Goal: Information Seeking & Learning: Compare options

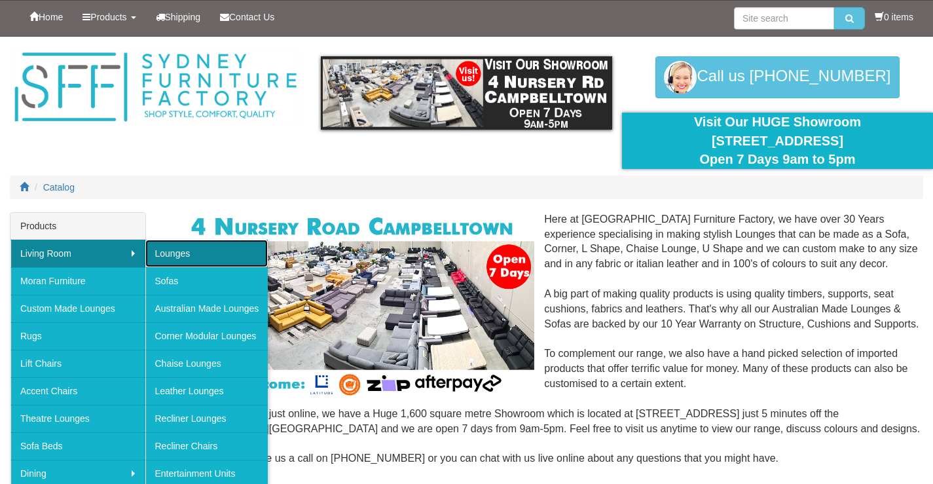
click at [188, 257] on link "Lounges" at bounding box center [206, 253] width 123 height 27
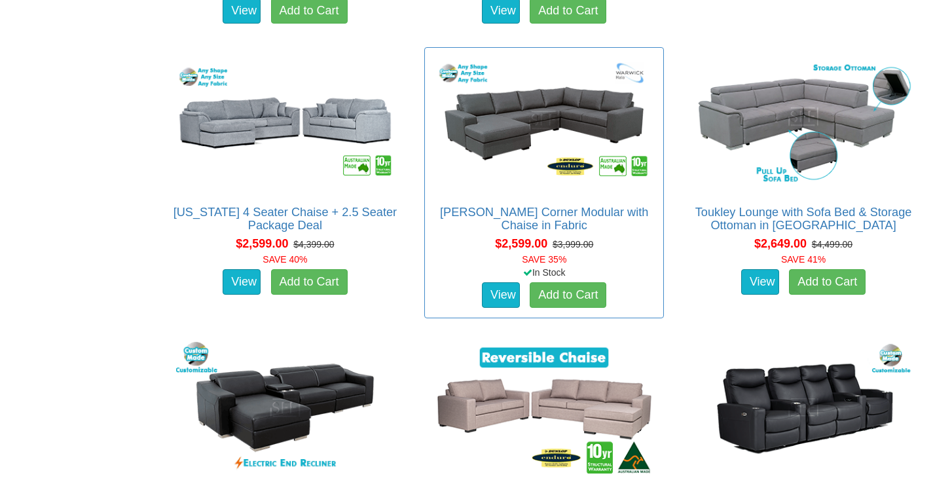
scroll to position [3272, 0]
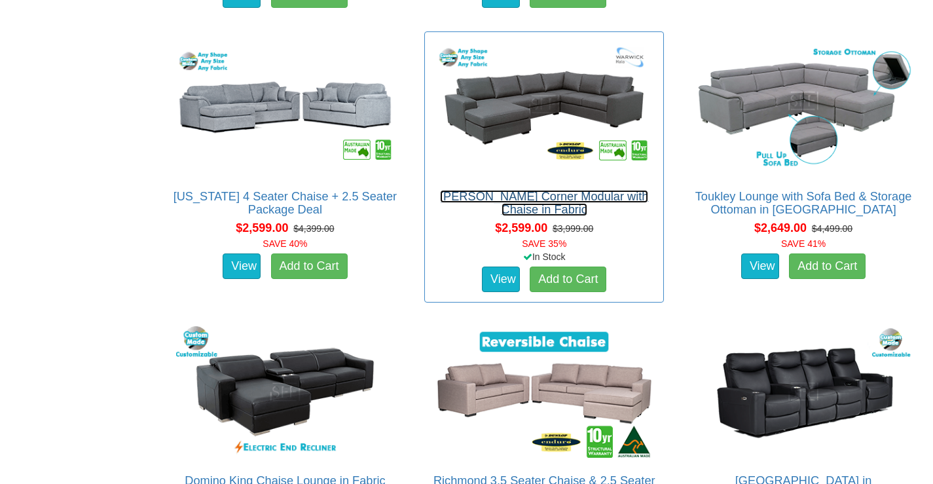
click at [554, 196] on link "Morton Corner Modular with Chaise in Fabric" at bounding box center [544, 203] width 208 height 26
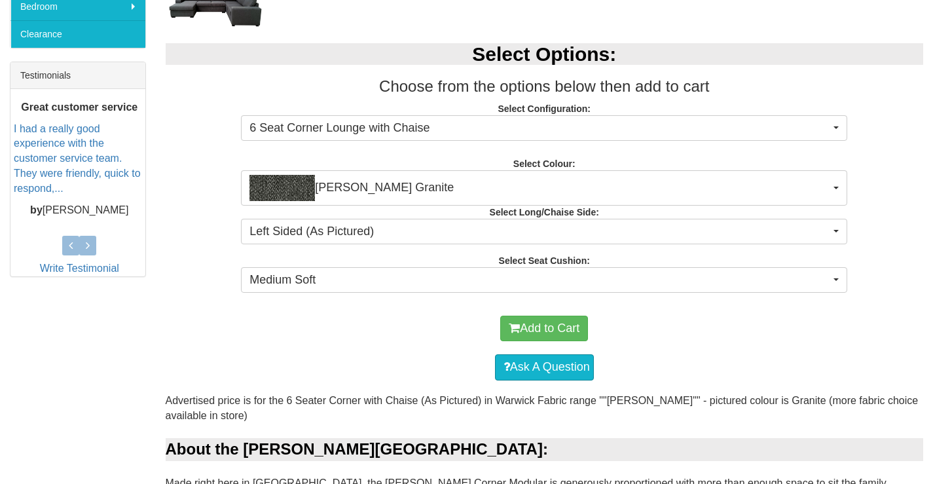
scroll to position [524, 0]
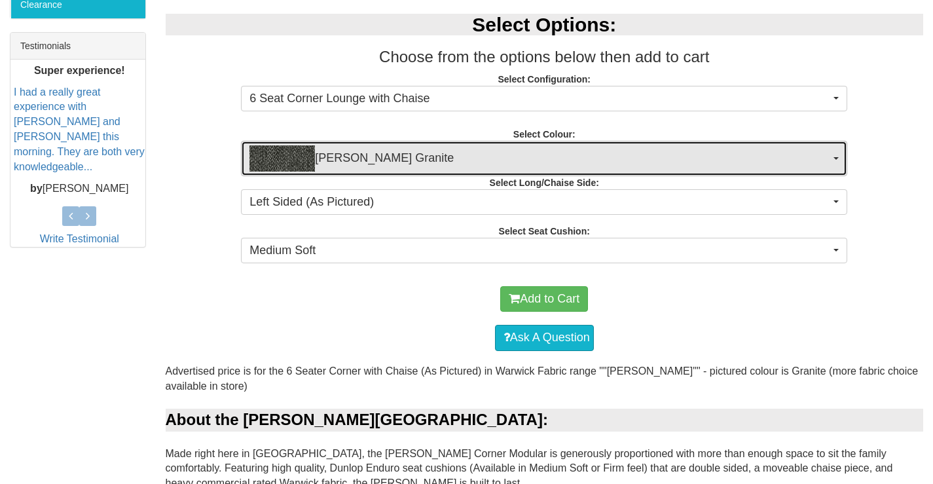
click at [831, 152] on button "[PERSON_NAME] Granite" at bounding box center [544, 158] width 606 height 35
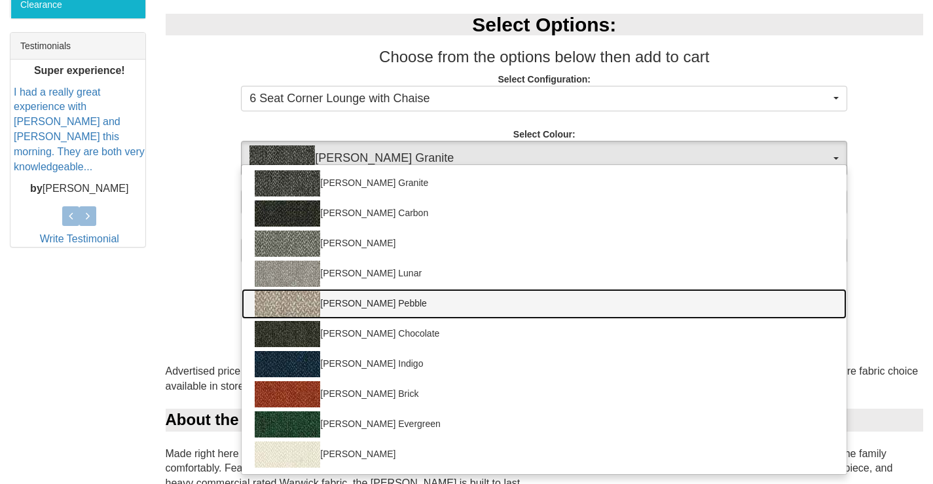
click at [309, 298] on img at bounding box center [287, 304] width 65 height 26
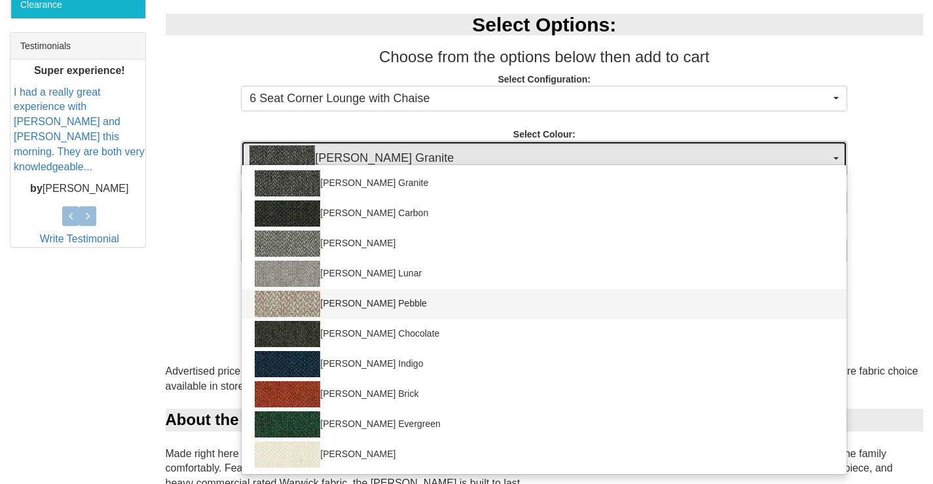
select select "1782"
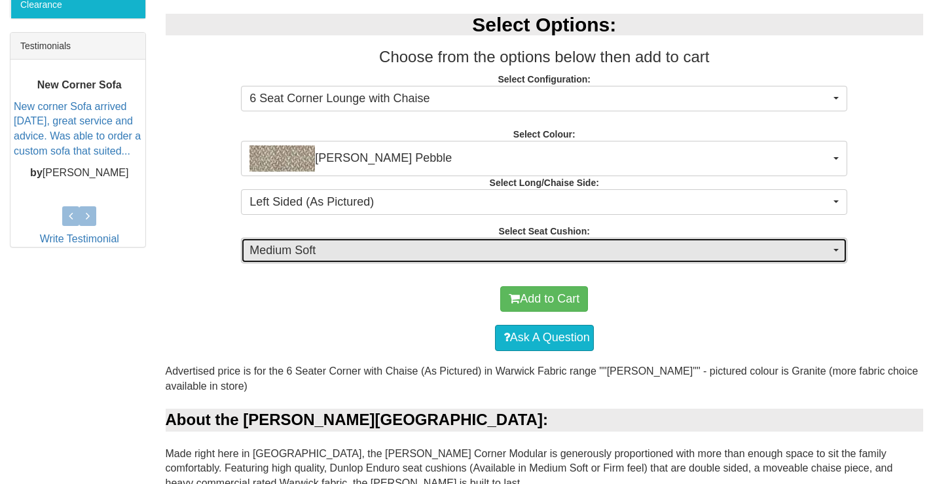
click at [710, 251] on span "Medium Soft" at bounding box center [539, 250] width 580 height 17
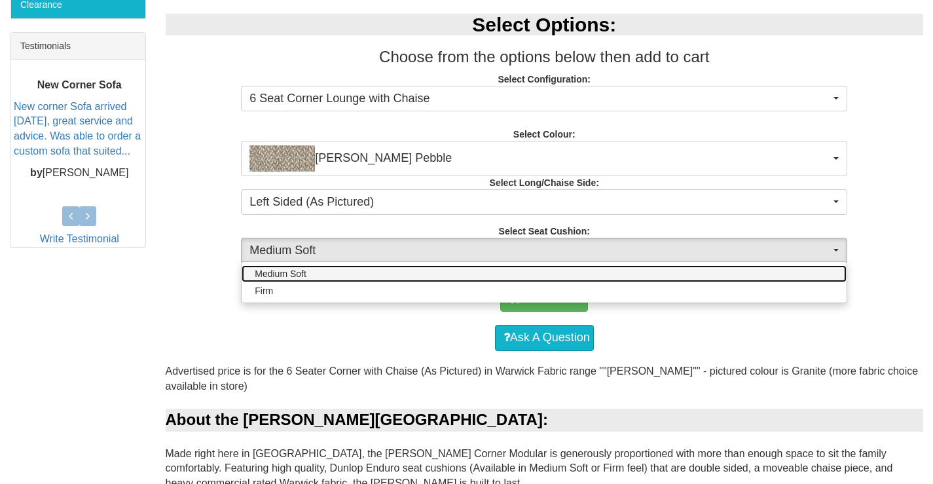
click at [709, 272] on link "Medium Soft" at bounding box center [543, 273] width 605 height 17
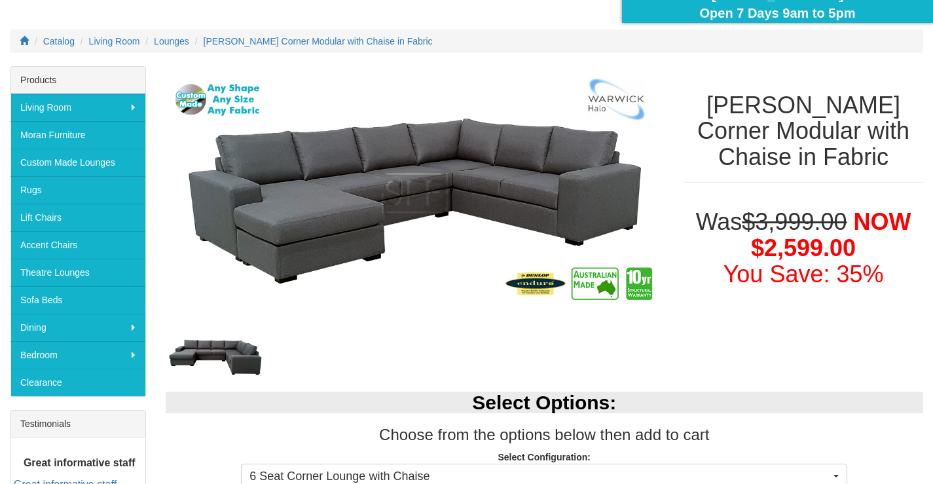
scroll to position [131, 0]
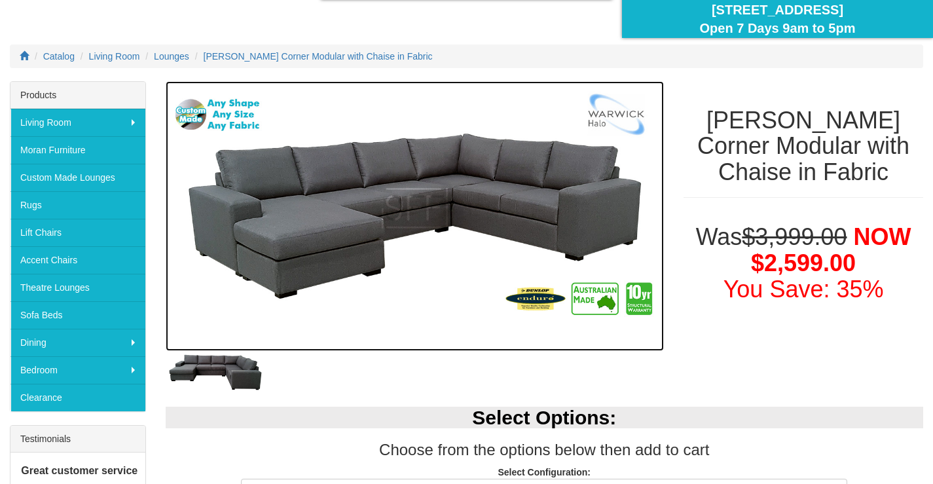
click at [612, 190] on img at bounding box center [415, 216] width 499 height 270
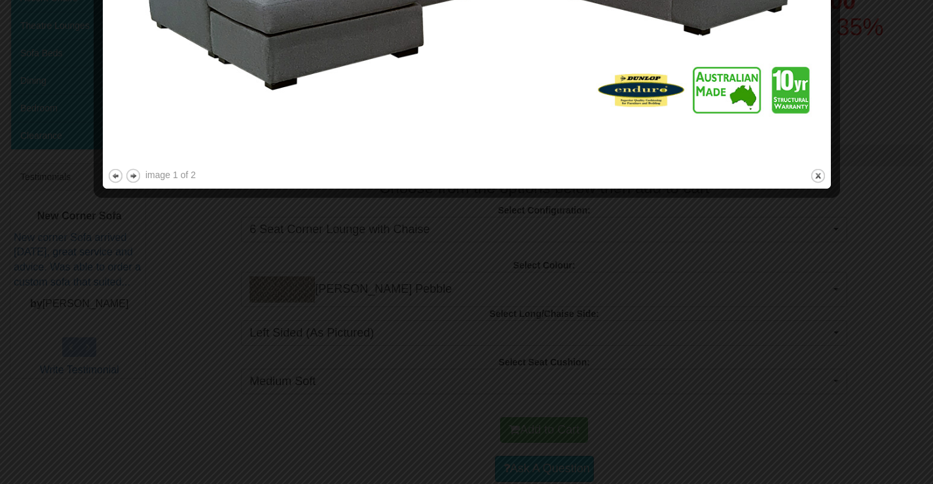
scroll to position [262, 0]
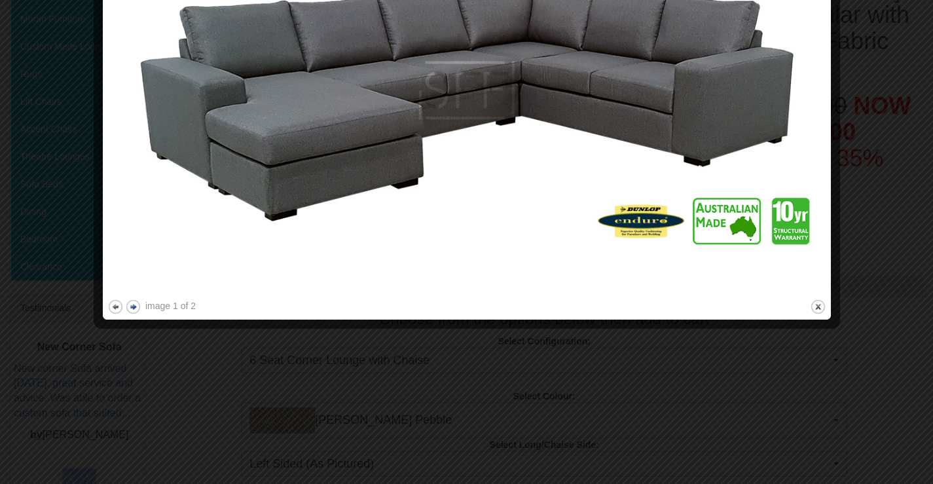
click at [136, 305] on button "next" at bounding box center [133, 306] width 16 height 16
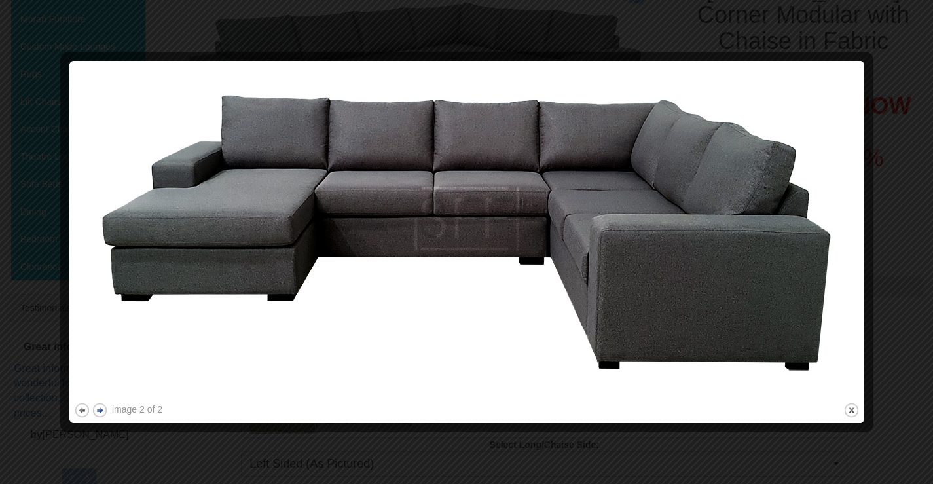
click at [100, 408] on button "next" at bounding box center [100, 410] width 16 height 16
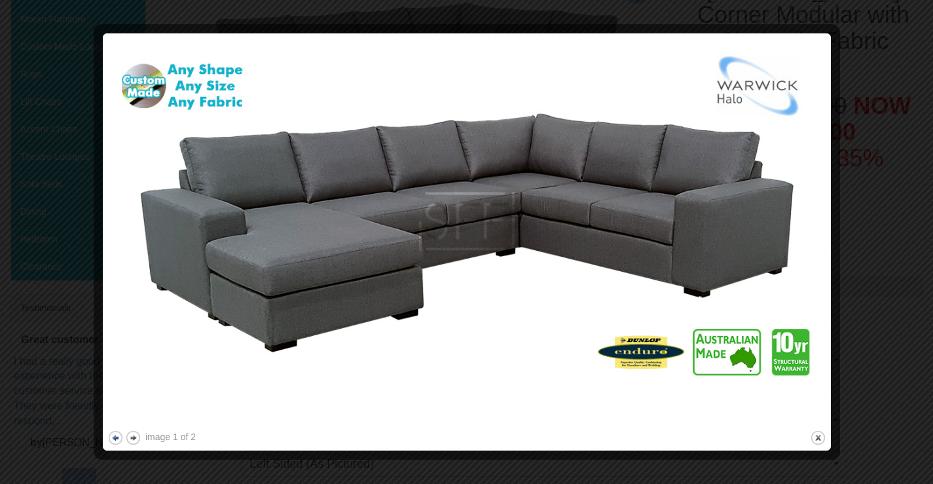
click at [112, 438] on button "previous" at bounding box center [115, 437] width 16 height 16
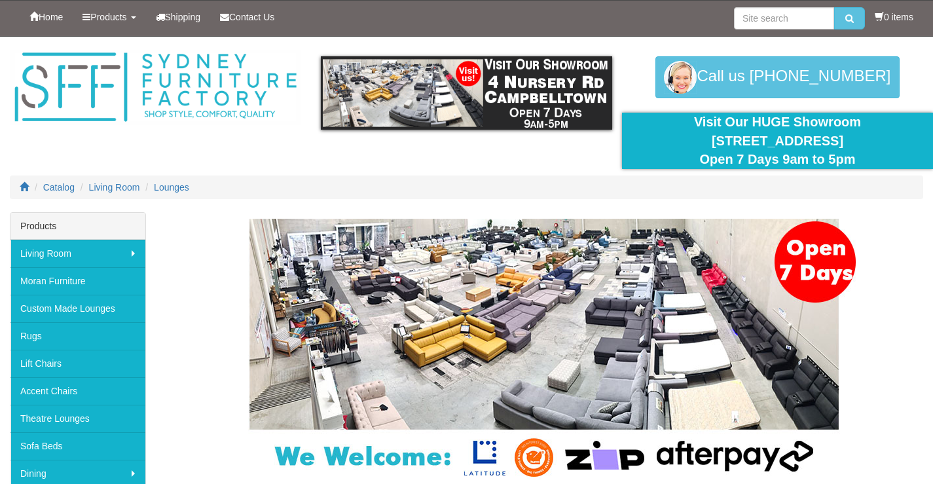
scroll to position [3266, 0]
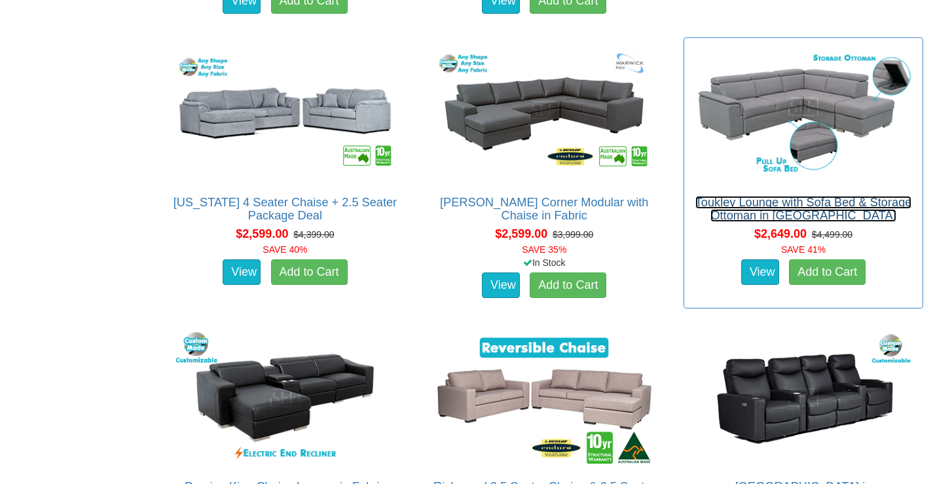
click at [812, 201] on link "Toukley Lounge with Sofa Bed & Storage Ottoman in [GEOGRAPHIC_DATA]" at bounding box center [803, 209] width 217 height 26
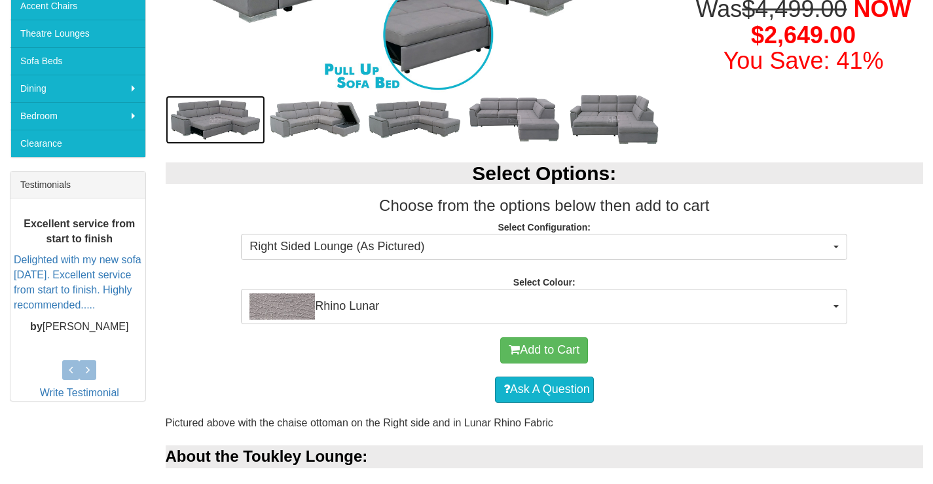
scroll to position [393, 0]
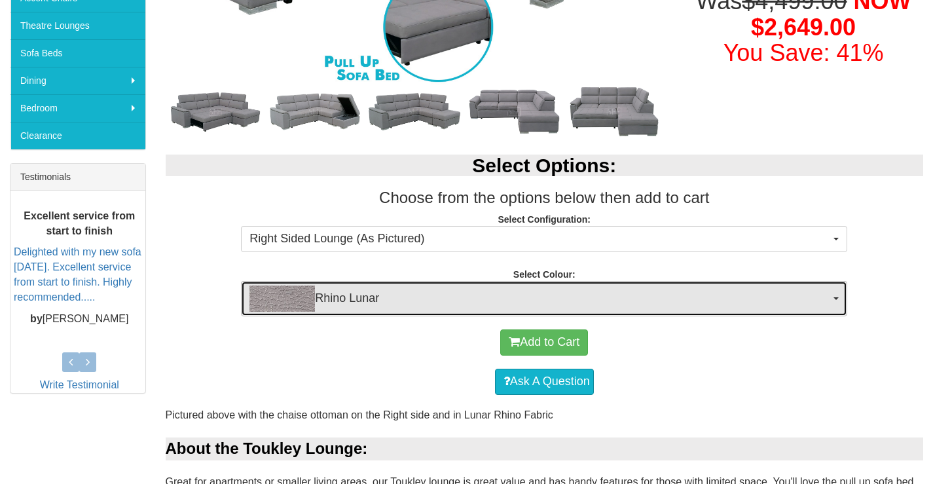
click at [471, 306] on span "Rhino Lunar" at bounding box center [539, 298] width 580 height 26
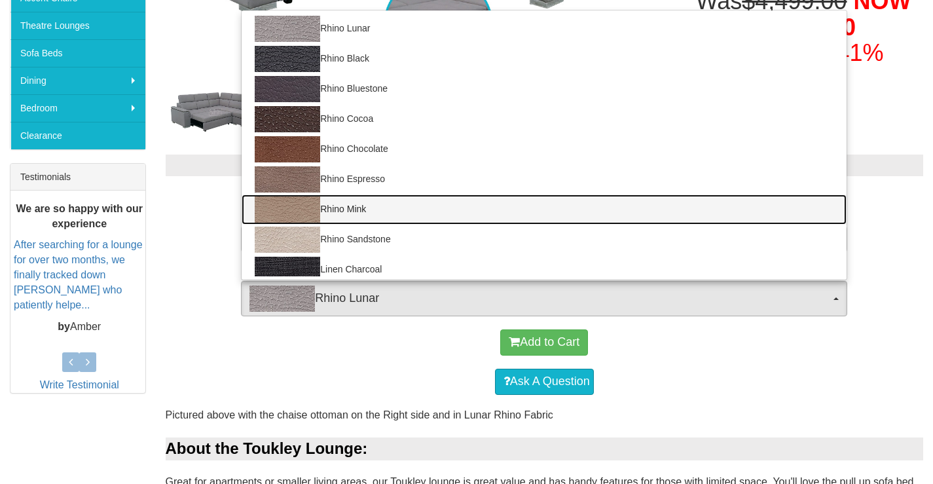
click at [363, 208] on link "Rhino Mink" at bounding box center [543, 209] width 605 height 30
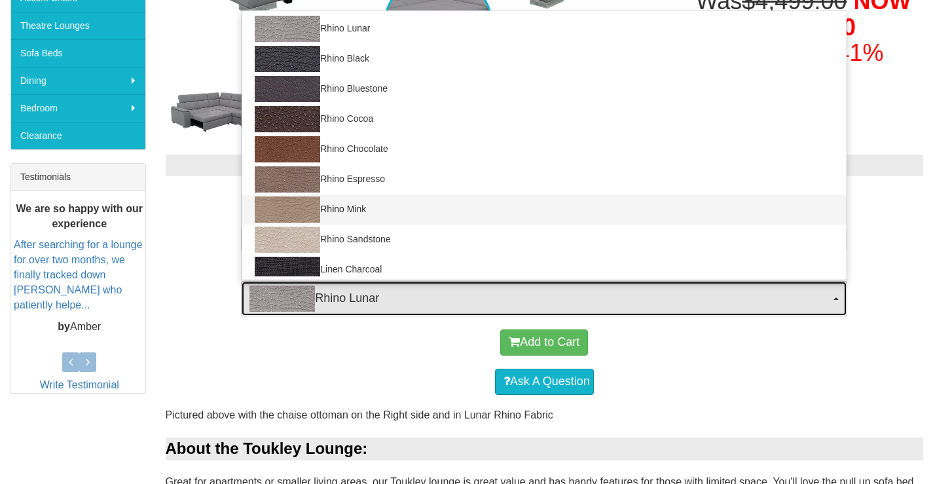
select select "1558"
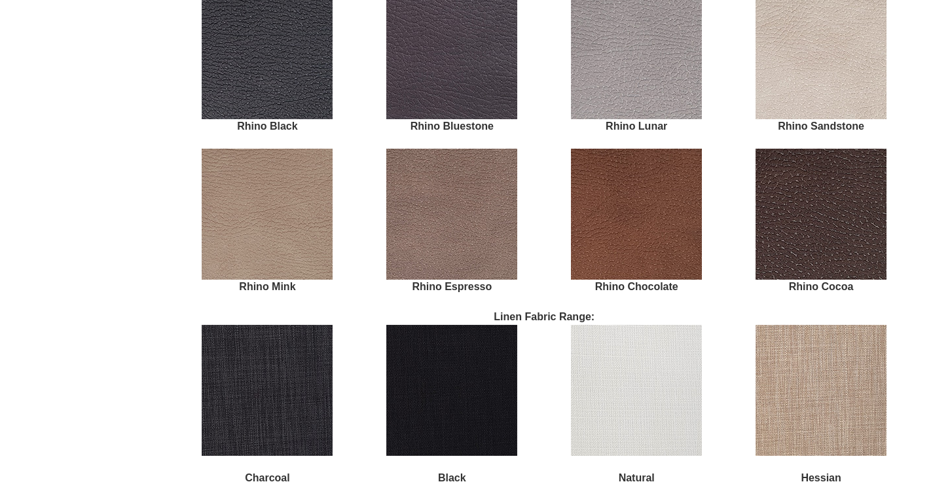
scroll to position [1636, 0]
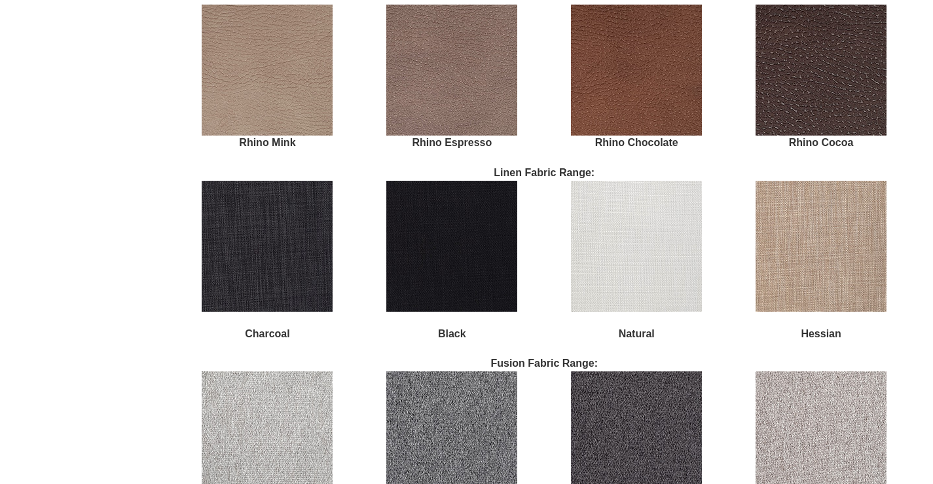
click at [821, 262] on img at bounding box center [820, 246] width 131 height 131
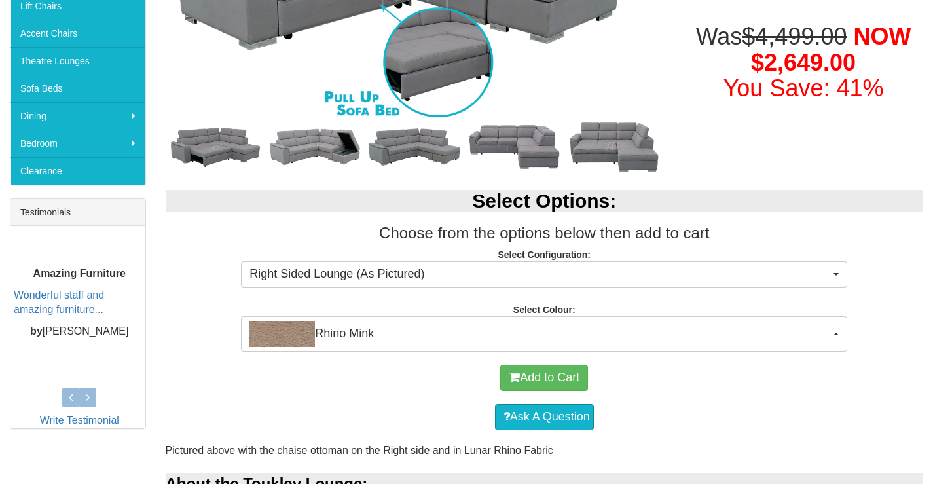
scroll to position [196, 0]
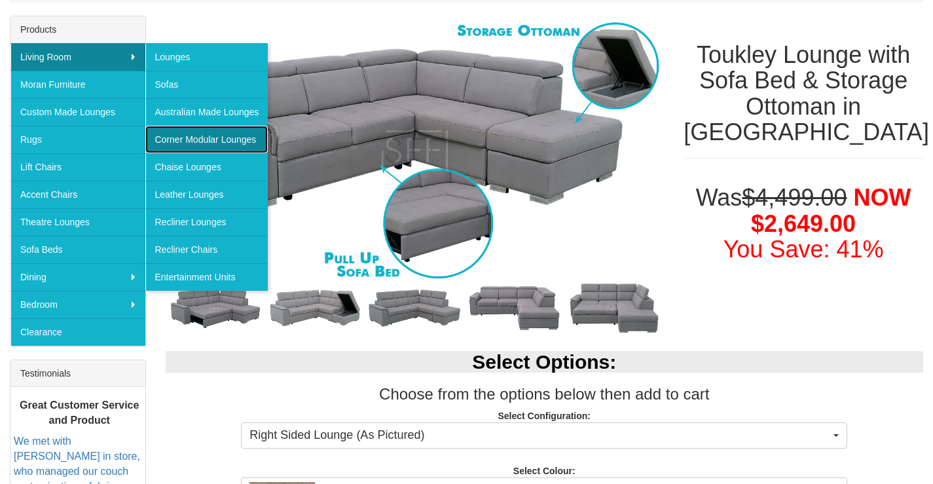
click at [190, 140] on link "Corner Modular Lounges" at bounding box center [206, 139] width 123 height 27
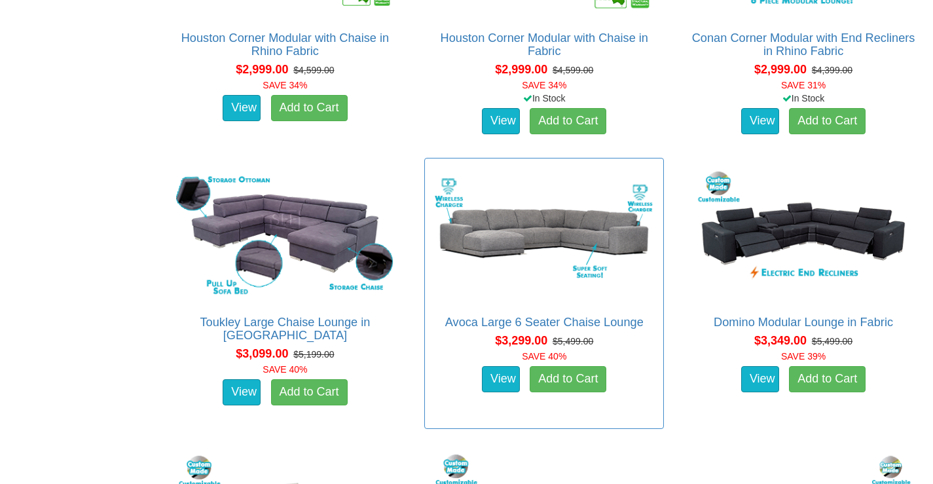
scroll to position [2094, 0]
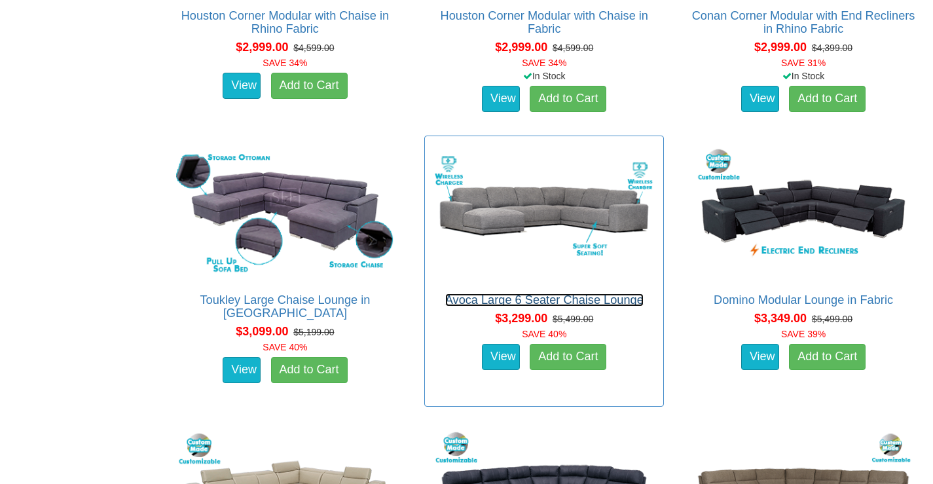
click at [539, 300] on link "Avoca Large 6 Seater Chaise Lounge" at bounding box center [544, 299] width 198 height 13
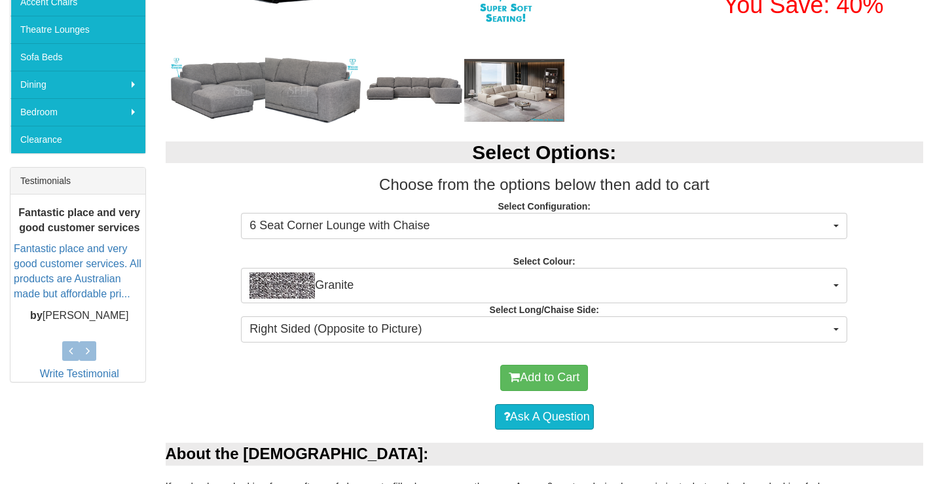
scroll to position [393, 0]
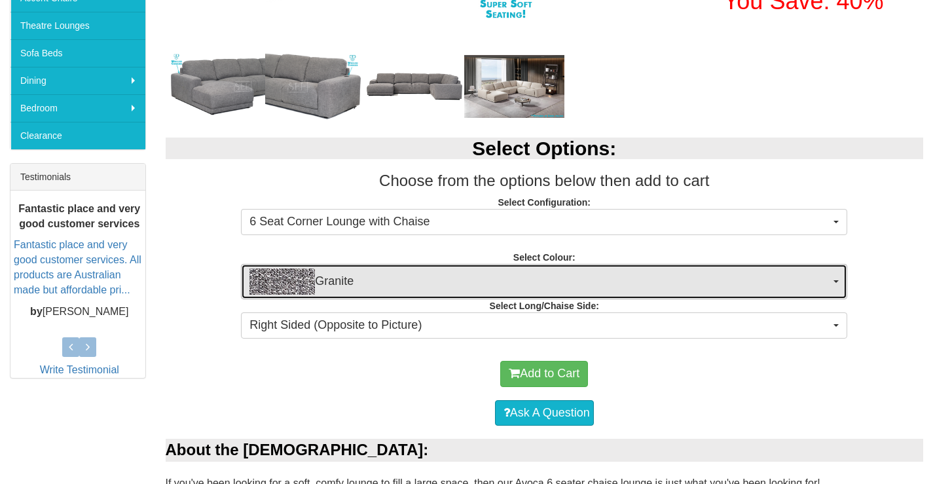
click at [534, 284] on span "Granite" at bounding box center [539, 281] width 580 height 26
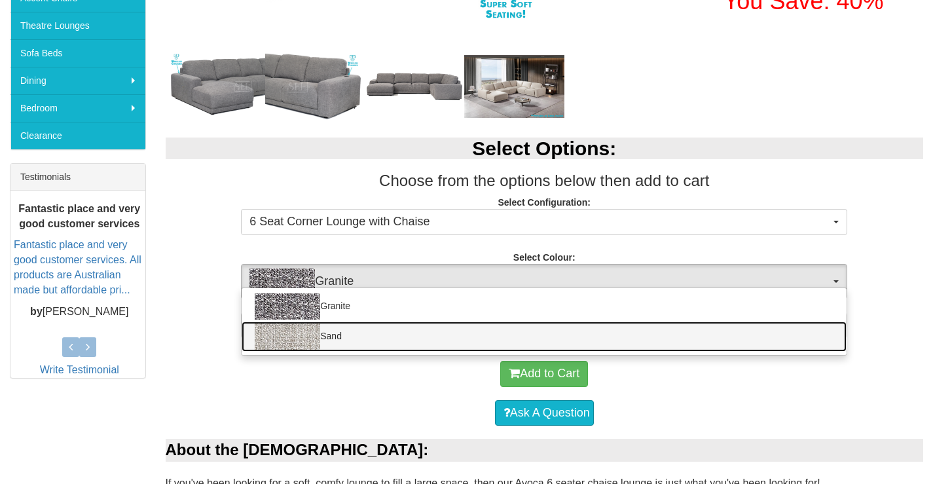
click at [374, 334] on link "Sand" at bounding box center [543, 336] width 605 height 30
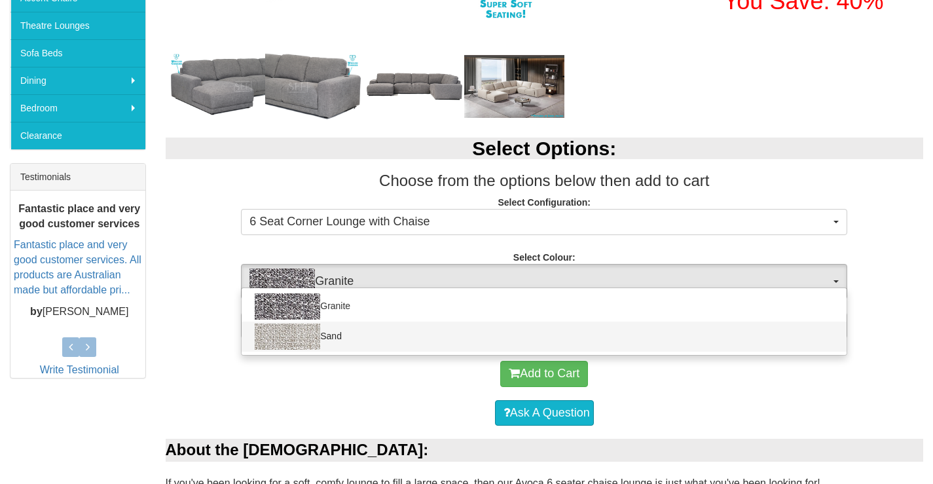
select select "1893"
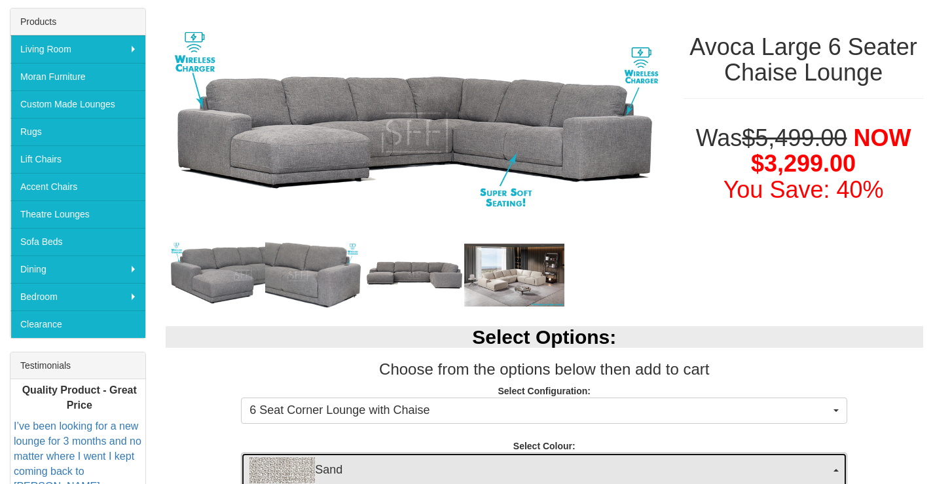
scroll to position [196, 0]
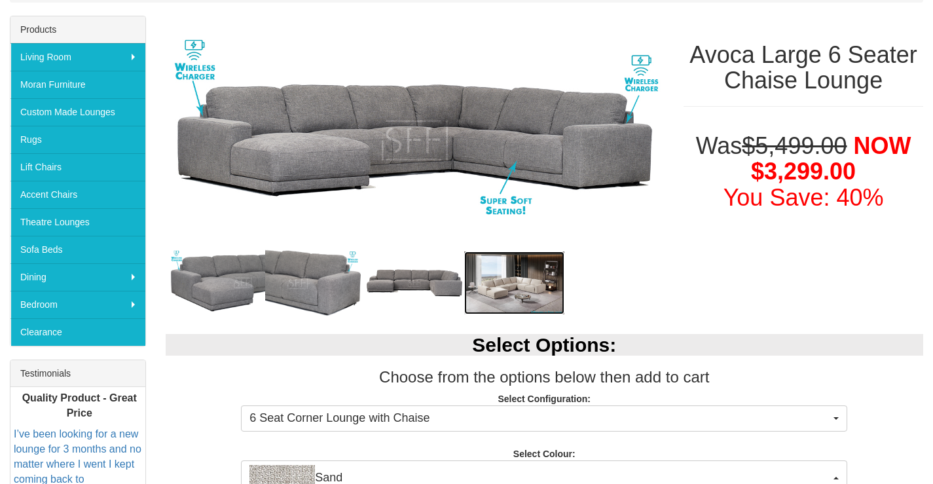
click at [516, 285] on img at bounding box center [513, 282] width 99 height 63
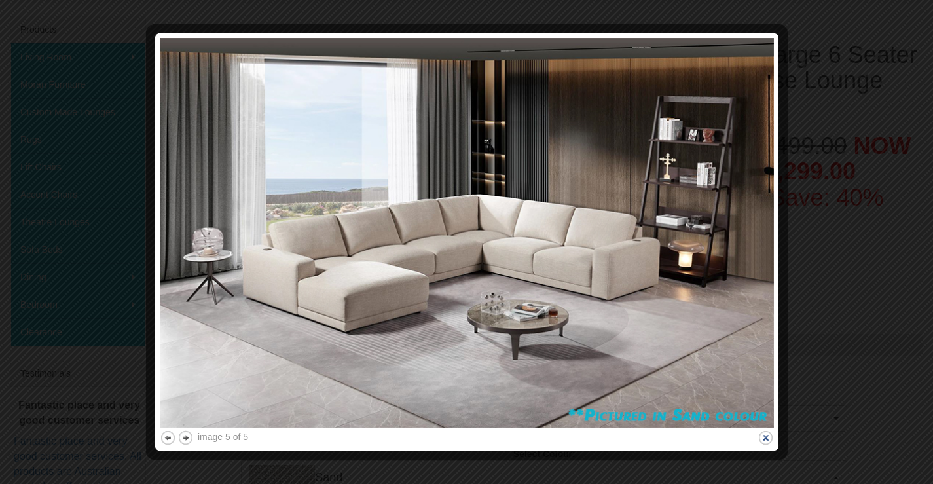
click at [764, 437] on button "close" at bounding box center [765, 437] width 16 height 16
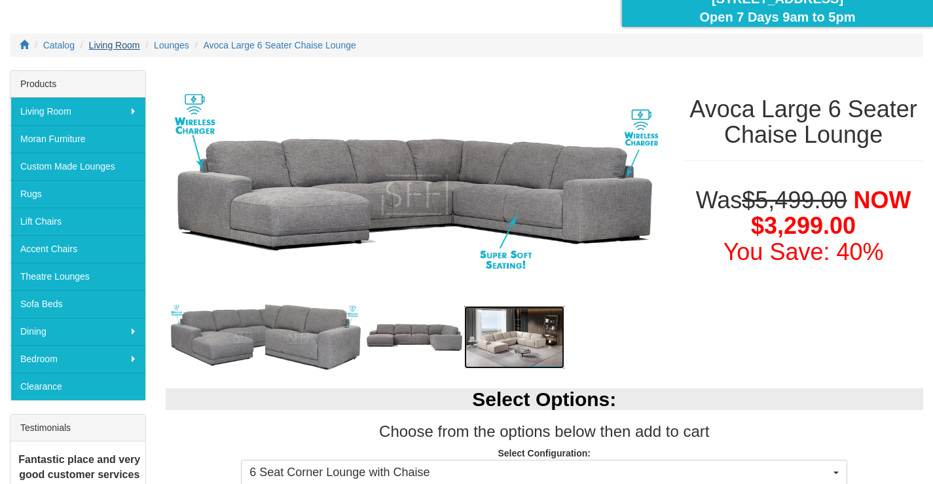
scroll to position [65, 0]
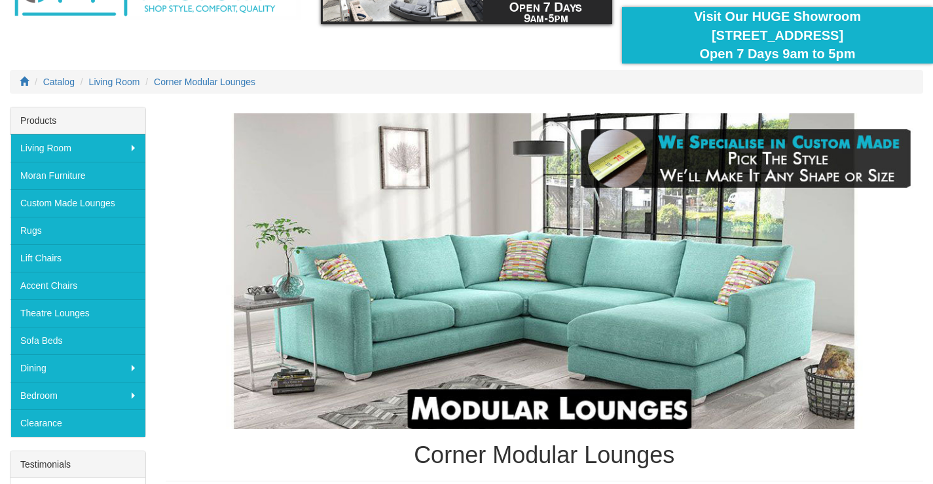
scroll to position [99, 0]
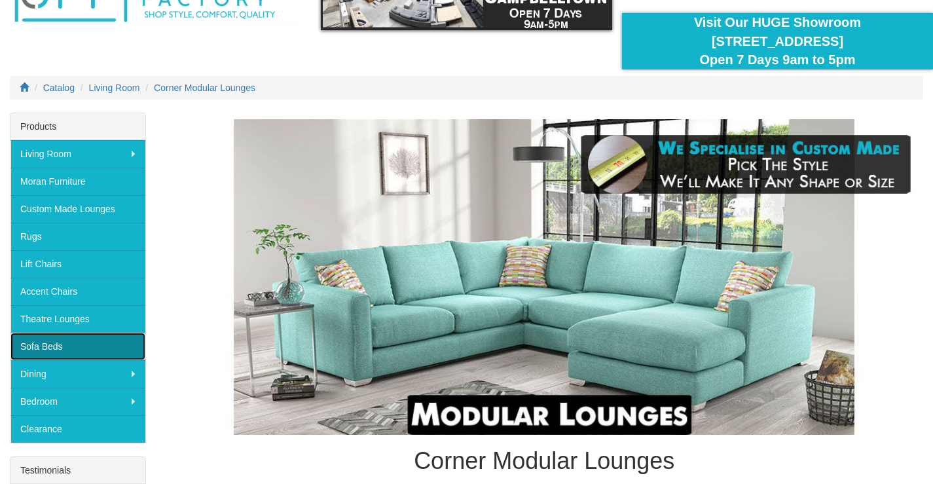
click at [62, 349] on link "Sofa Beds" at bounding box center [77, 345] width 135 height 27
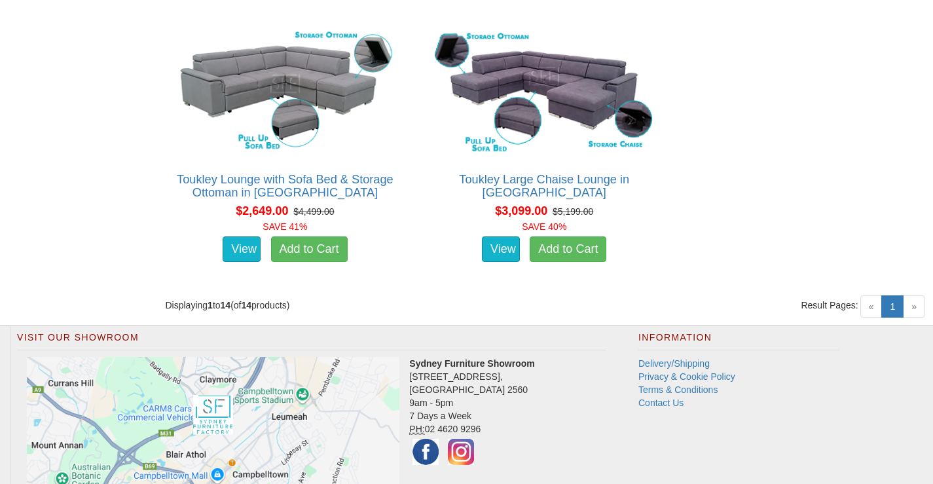
scroll to position [1778, 0]
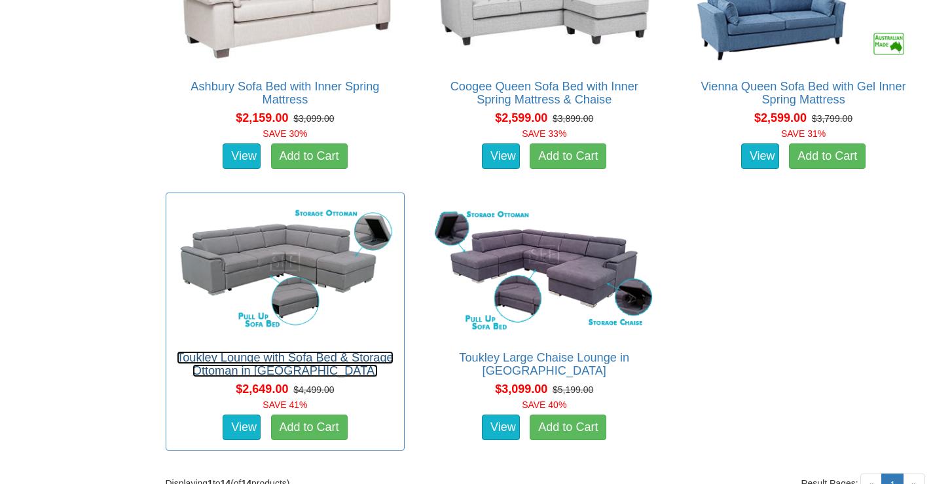
click at [286, 351] on link "Toukley Lounge with Sofa Bed & Storage Ottoman in [GEOGRAPHIC_DATA]" at bounding box center [285, 364] width 217 height 26
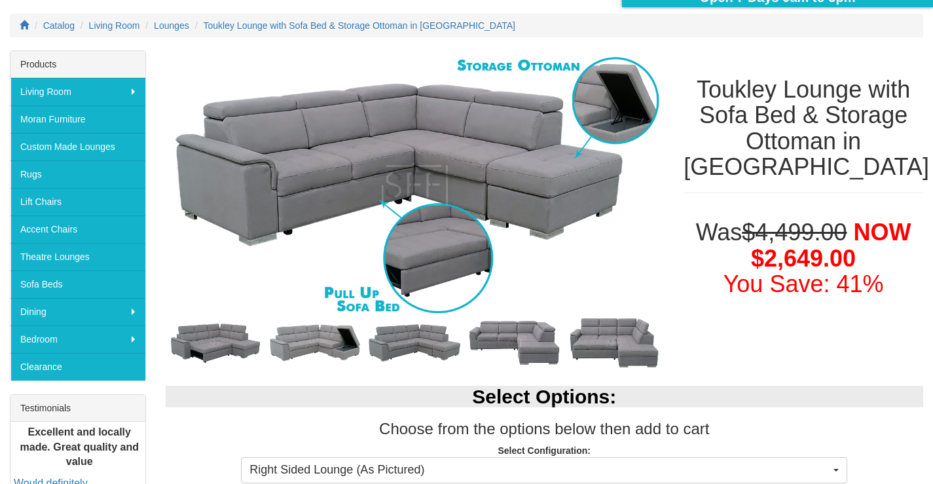
scroll to position [196, 0]
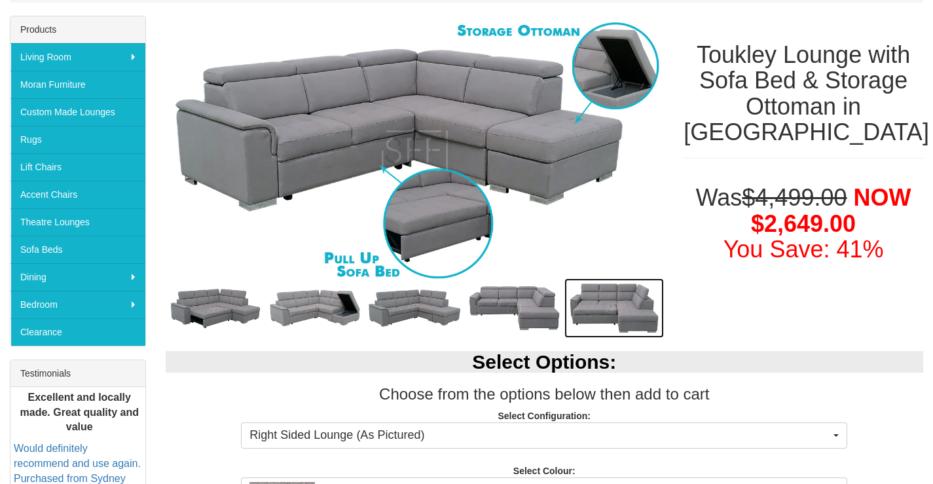
click at [624, 303] on img at bounding box center [613, 308] width 99 height 60
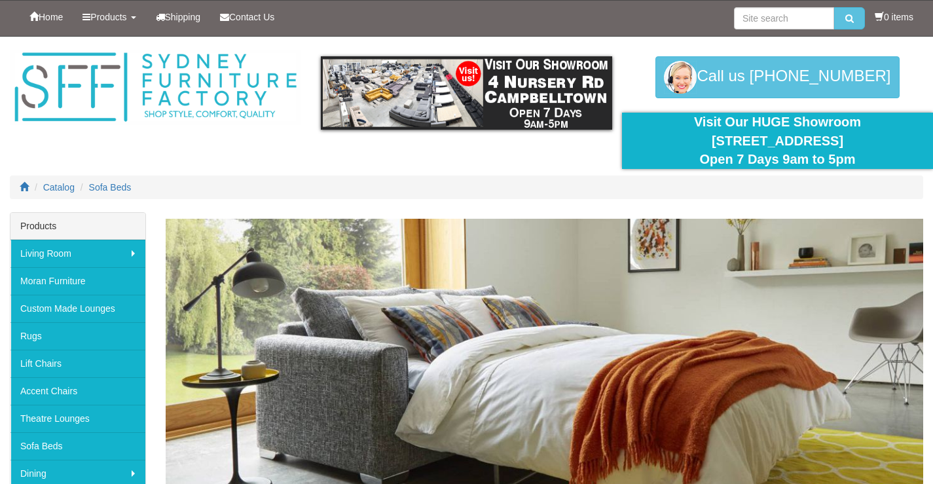
scroll to position [1778, 0]
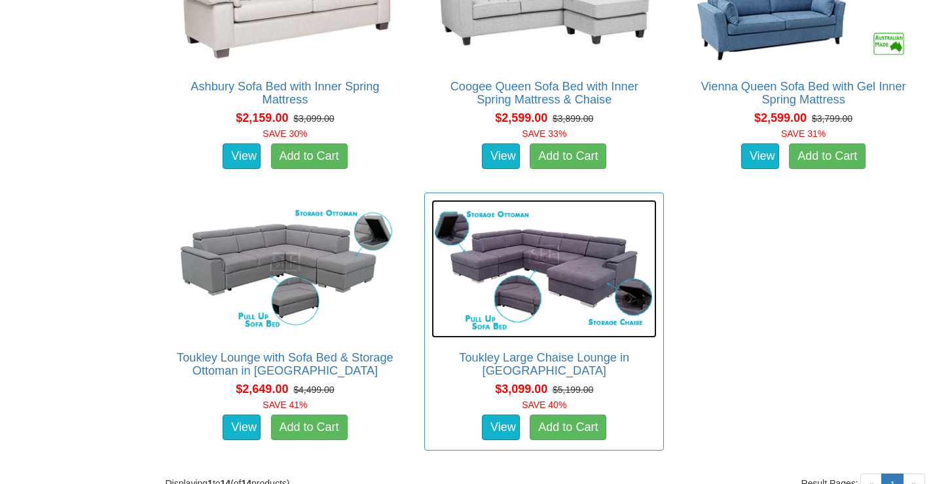
click at [578, 274] on img at bounding box center [543, 268] width 225 height 137
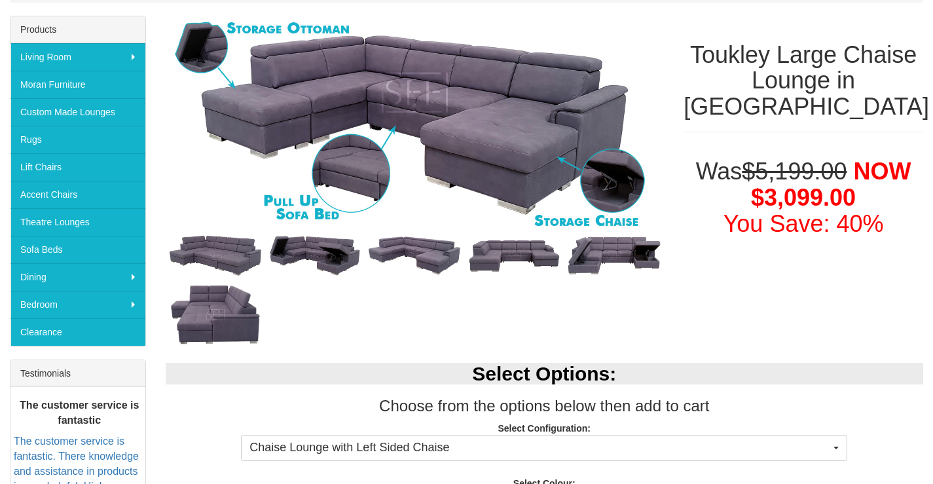
scroll to position [131, 0]
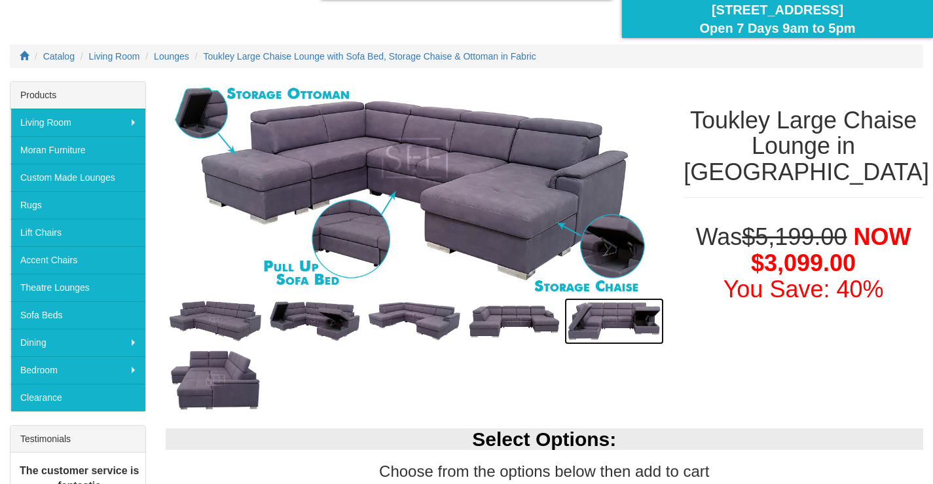
click at [620, 310] on img at bounding box center [613, 321] width 99 height 46
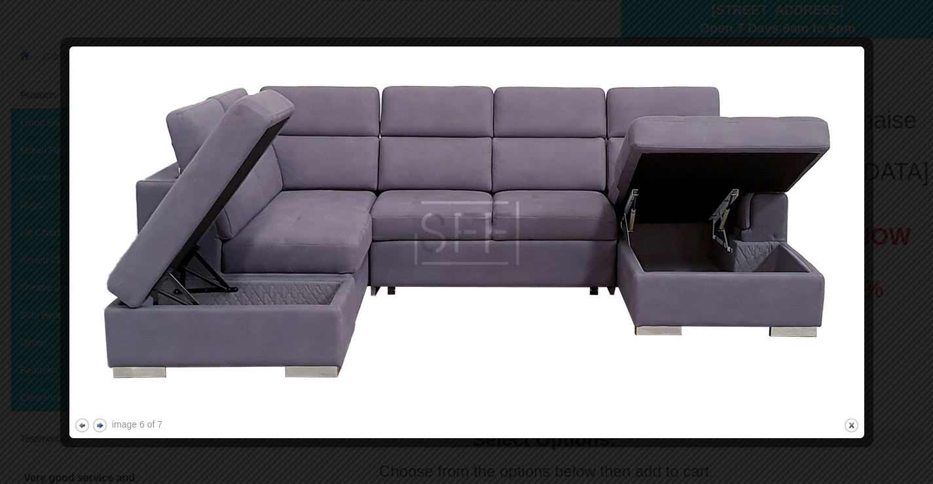
click at [103, 425] on button "next" at bounding box center [100, 425] width 16 height 16
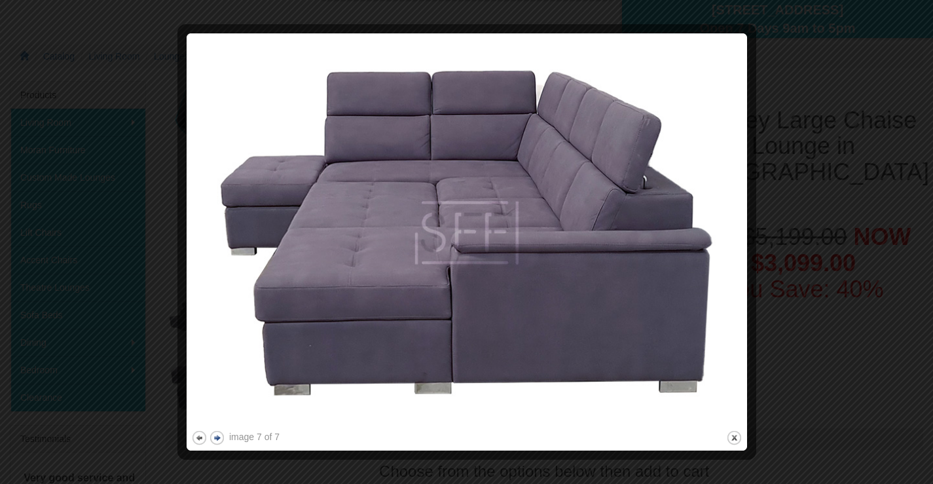
click at [103, 425] on div at bounding box center [466, 242] width 933 height 484
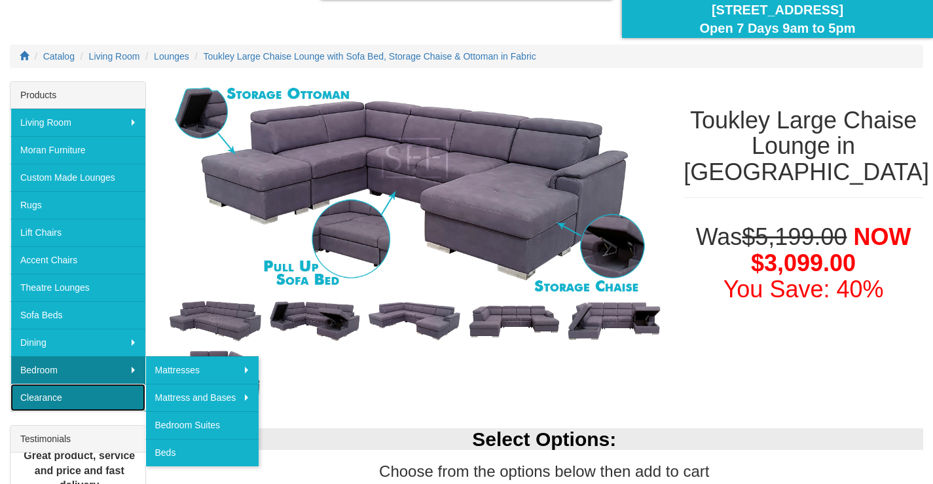
click at [85, 395] on link "Clearance" at bounding box center [77, 397] width 135 height 27
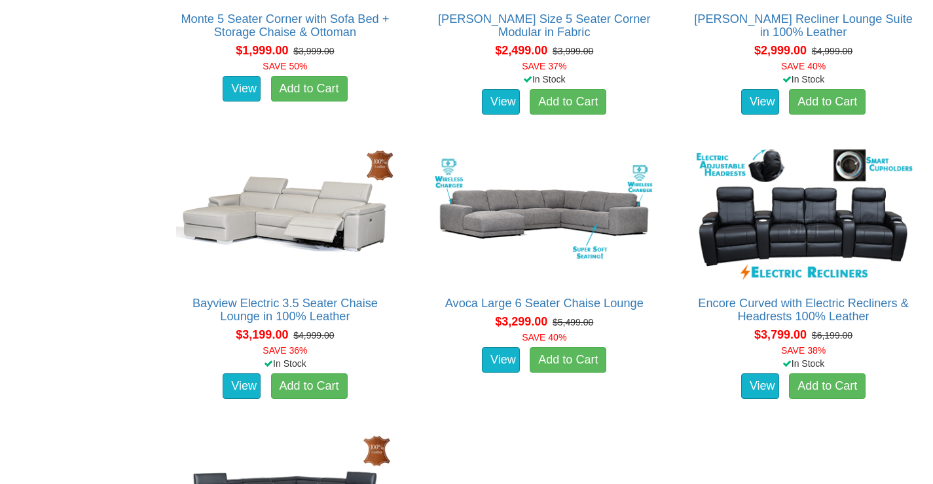
scroll to position [916, 0]
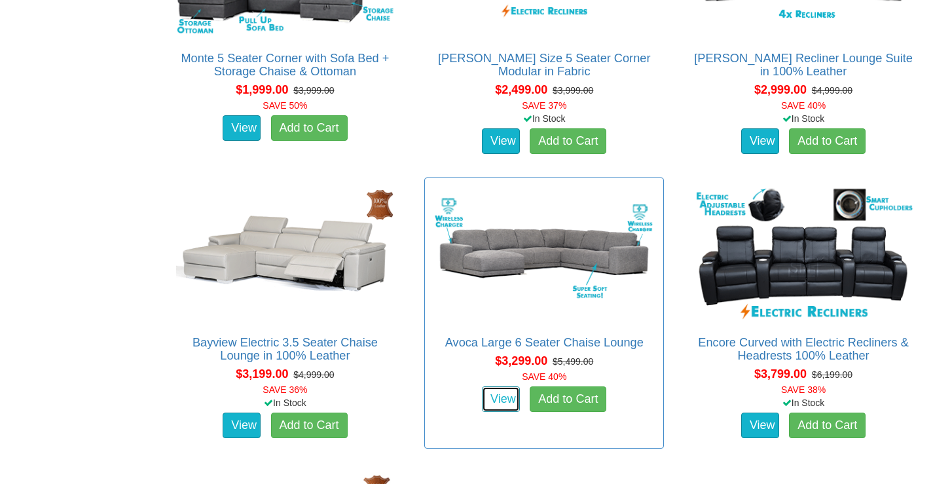
click at [504, 395] on link "View" at bounding box center [501, 399] width 38 height 26
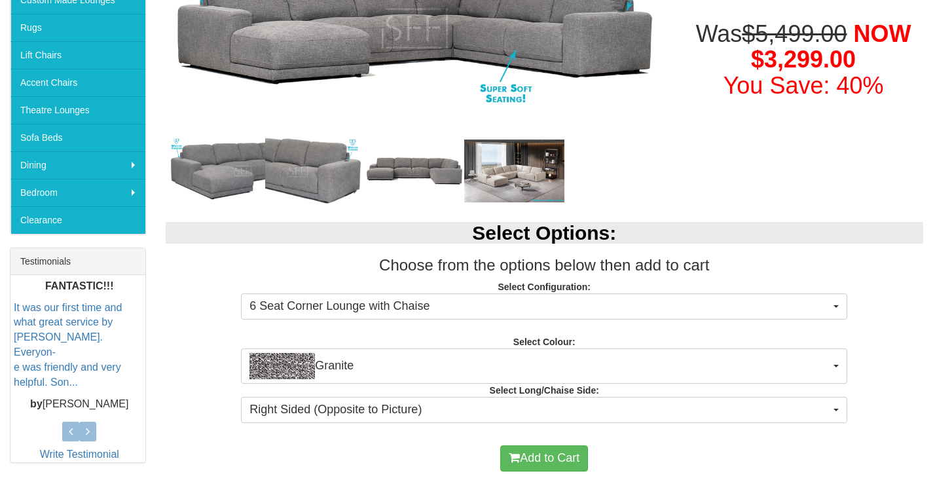
scroll to position [327, 0]
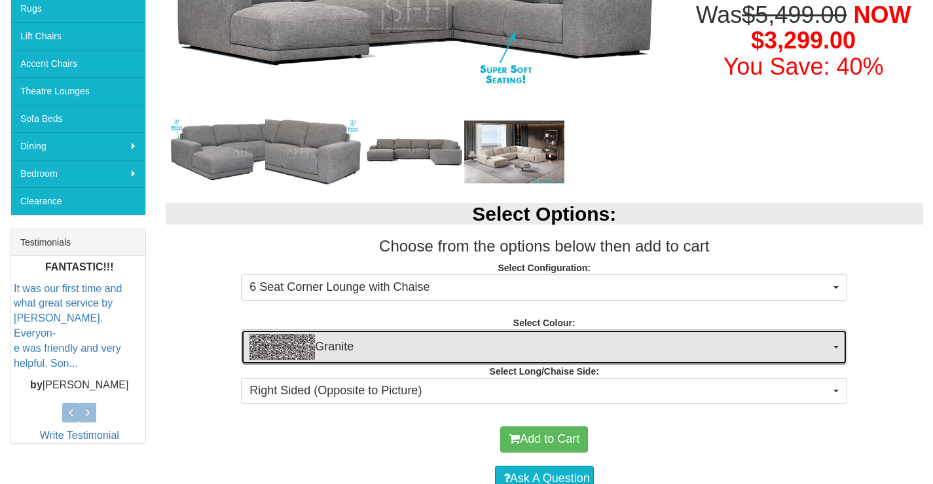
click at [466, 349] on span "Granite" at bounding box center [539, 347] width 580 height 26
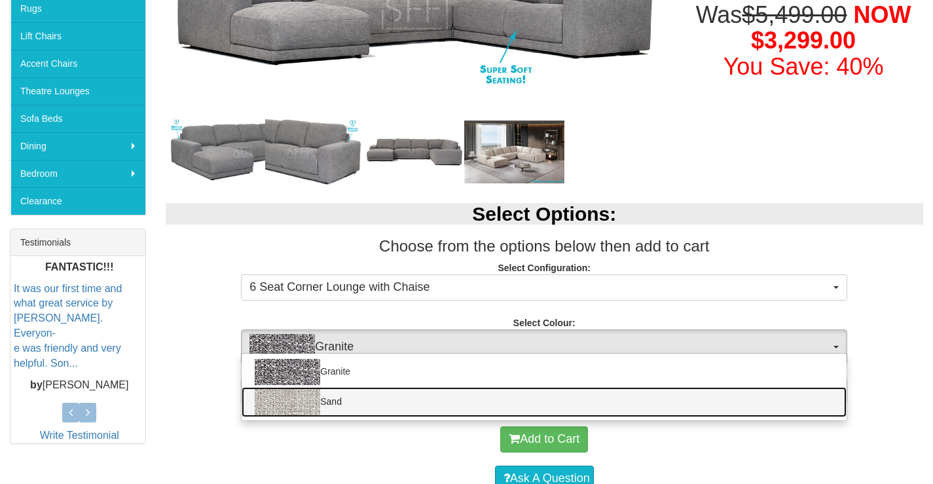
click at [441, 396] on link "Sand" at bounding box center [543, 402] width 605 height 30
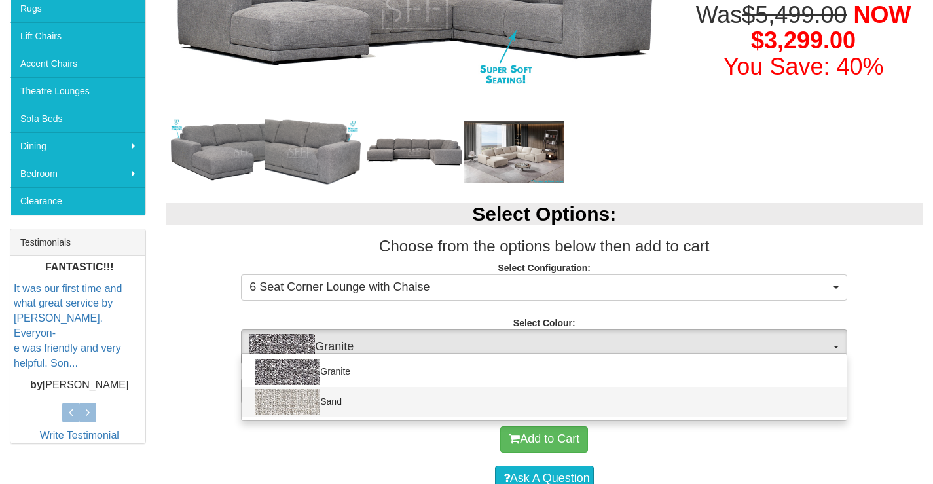
select select "1893"
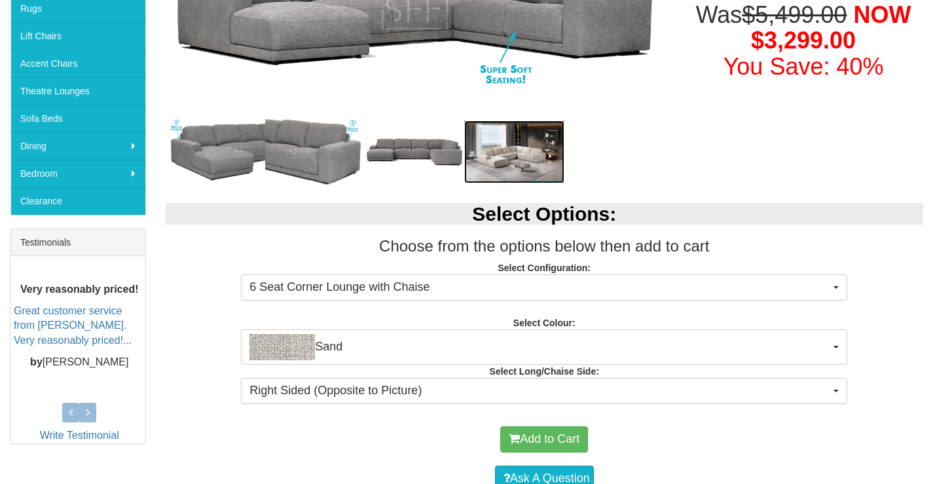
click at [534, 149] on img at bounding box center [513, 151] width 99 height 63
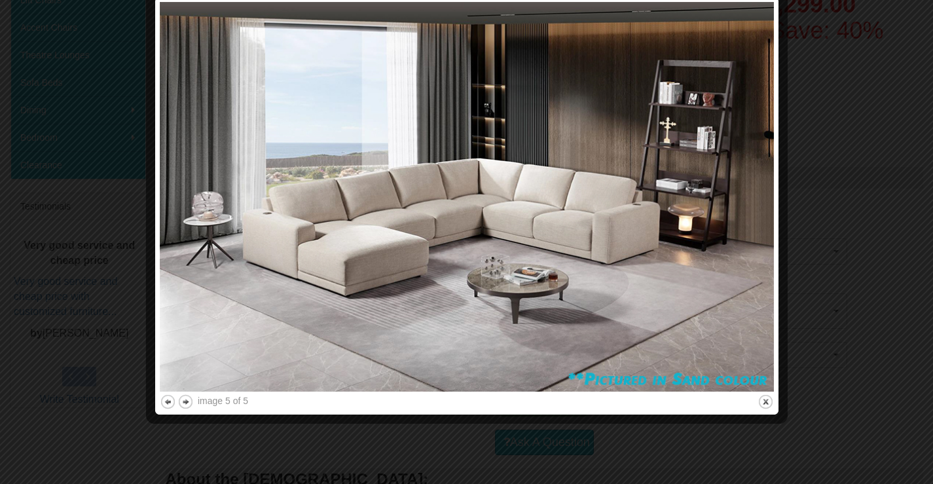
scroll to position [458, 0]
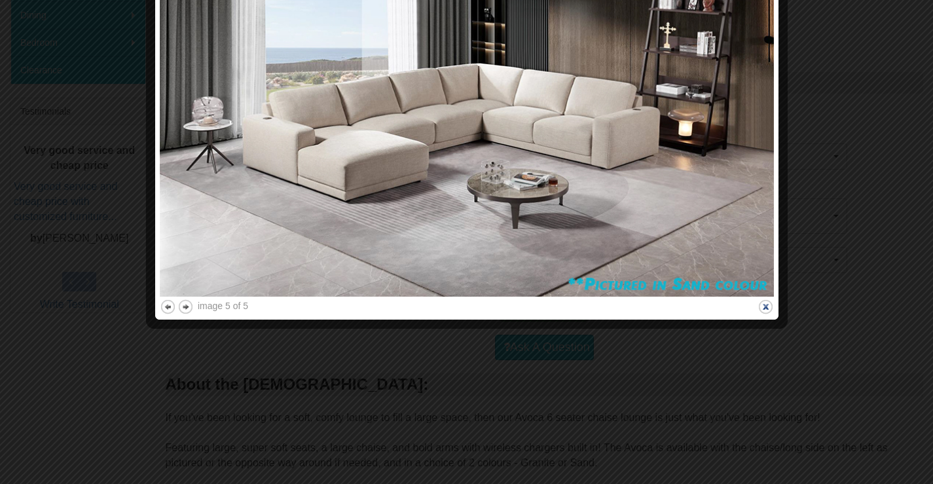
click at [765, 303] on button "close" at bounding box center [765, 306] width 16 height 16
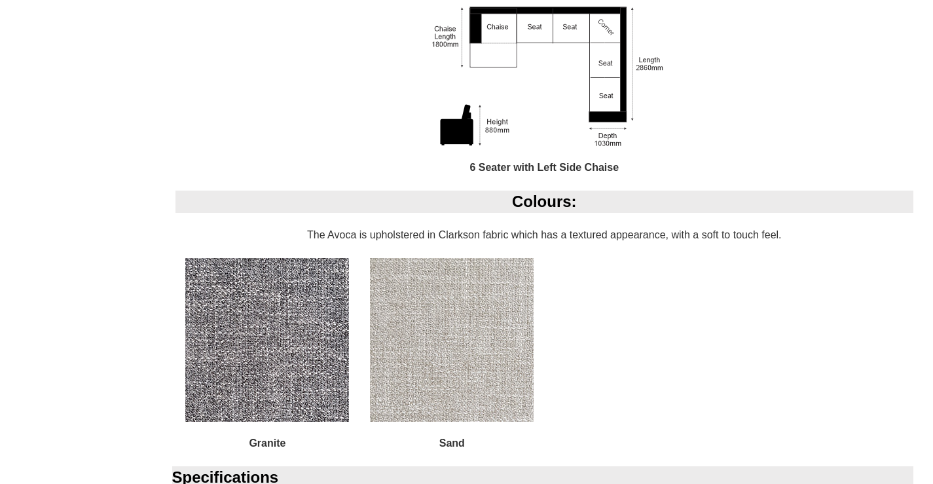
scroll to position [896, 0]
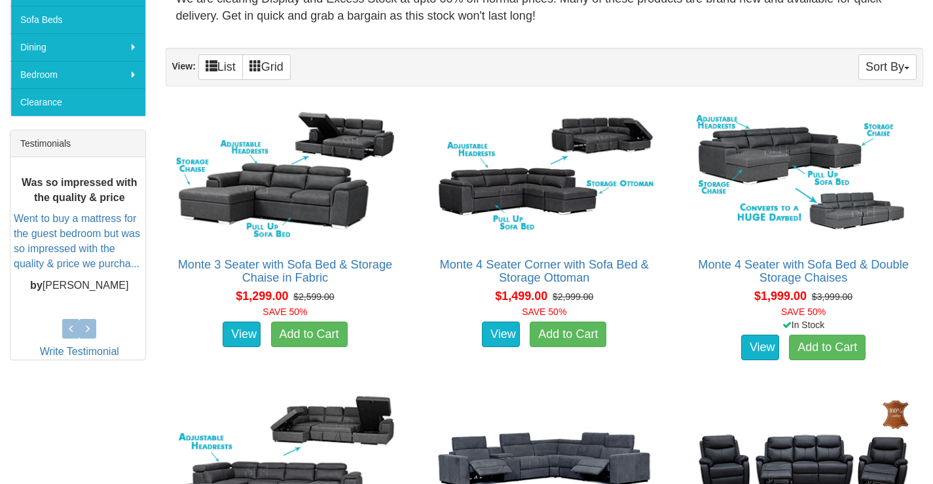
scroll to position [293, 0]
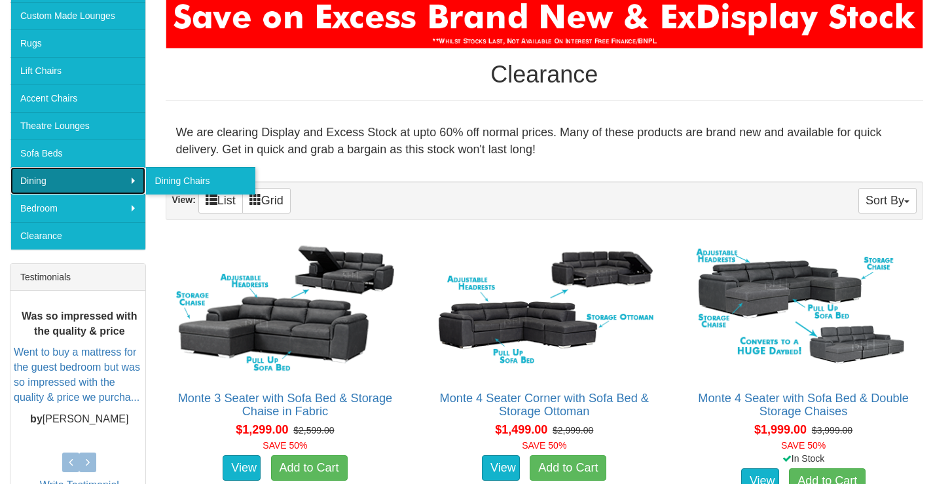
click at [71, 175] on link "Dining" at bounding box center [77, 180] width 135 height 27
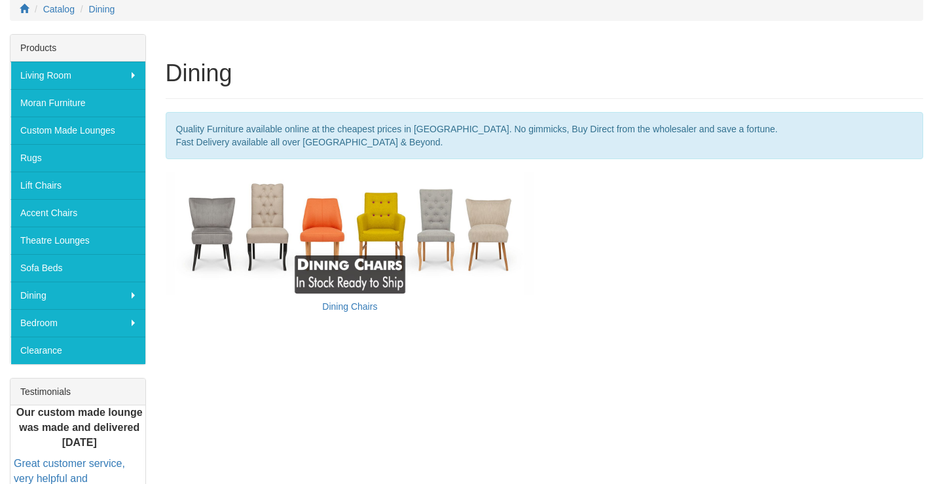
scroll to position [196, 0]
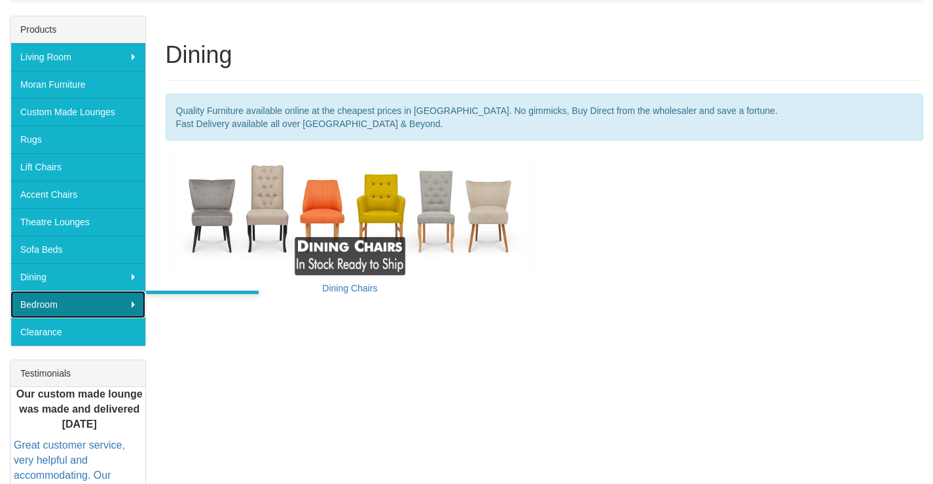
click at [69, 310] on link "Bedroom" at bounding box center [77, 304] width 135 height 27
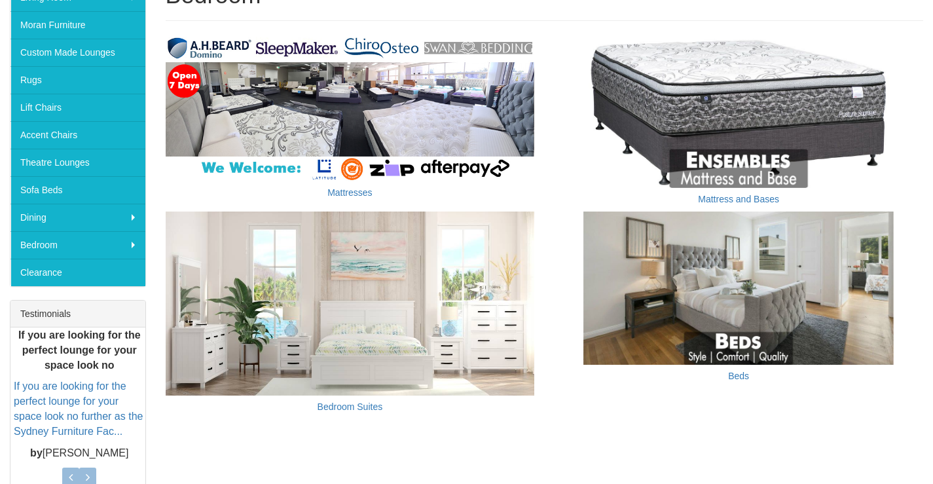
scroll to position [262, 0]
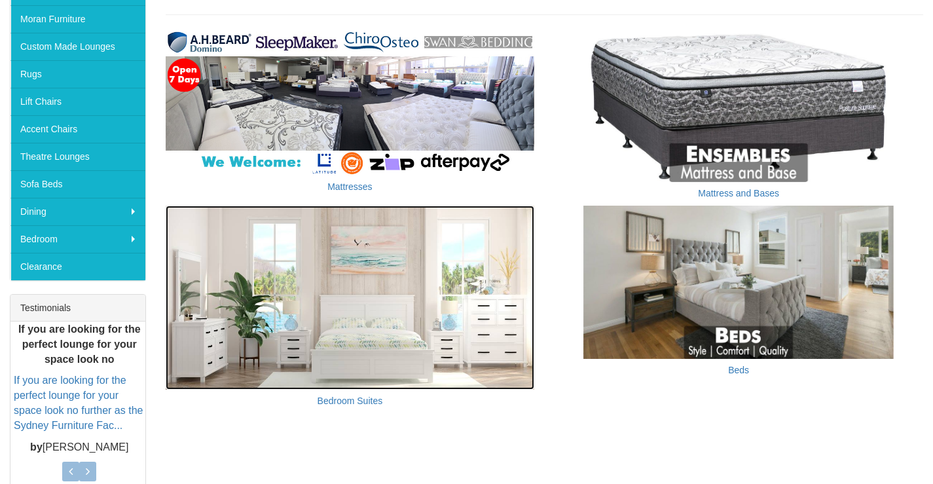
click at [366, 344] on img at bounding box center [350, 297] width 369 height 185
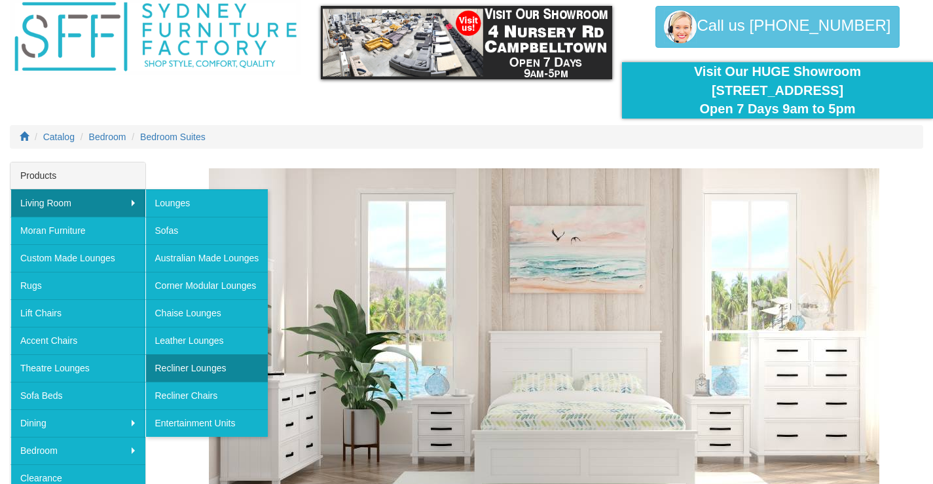
scroll to position [131, 0]
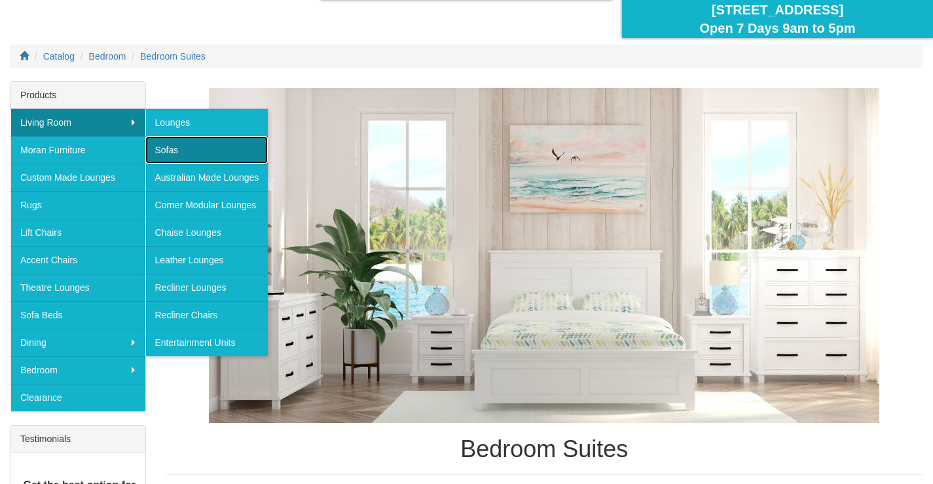
click at [202, 142] on link "Sofas" at bounding box center [206, 149] width 123 height 27
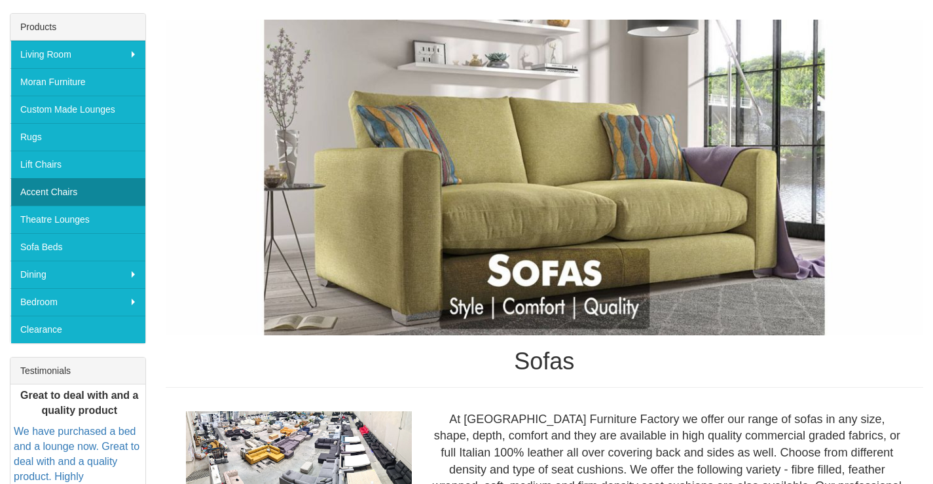
scroll to position [196, 0]
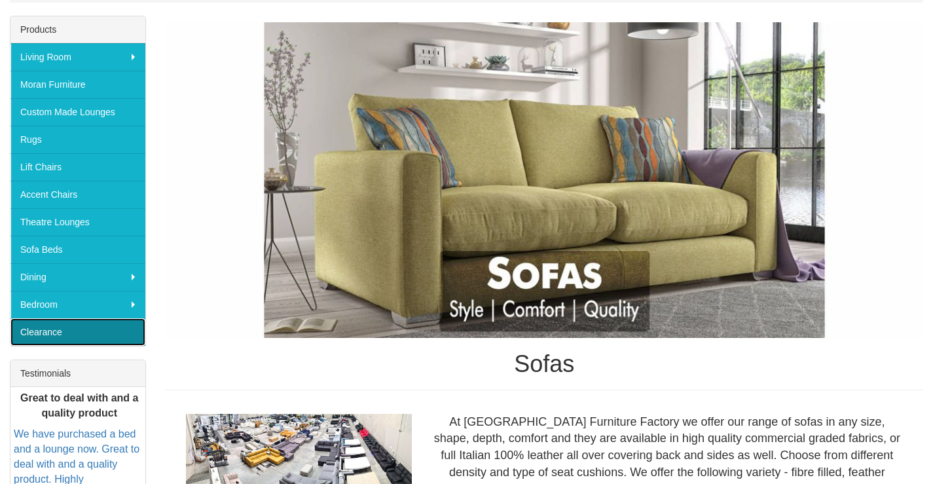
click at [48, 329] on link "Clearance" at bounding box center [77, 331] width 135 height 27
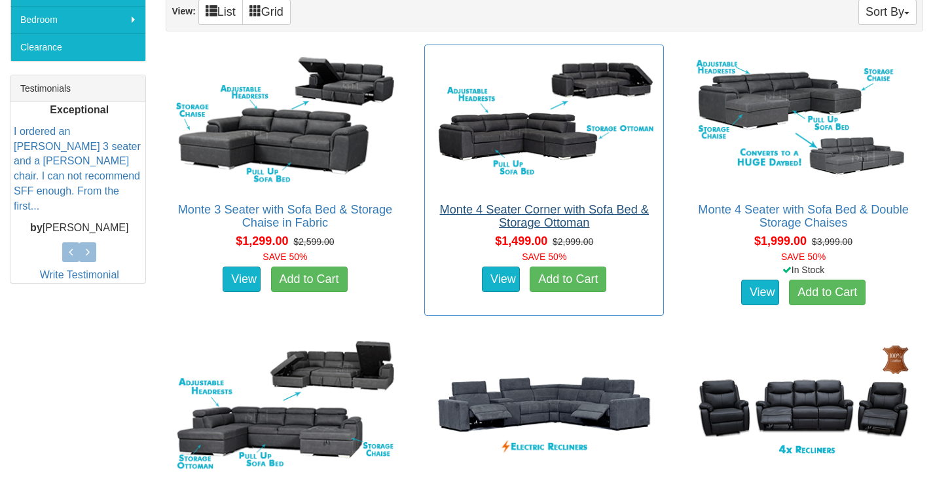
scroll to position [458, 0]
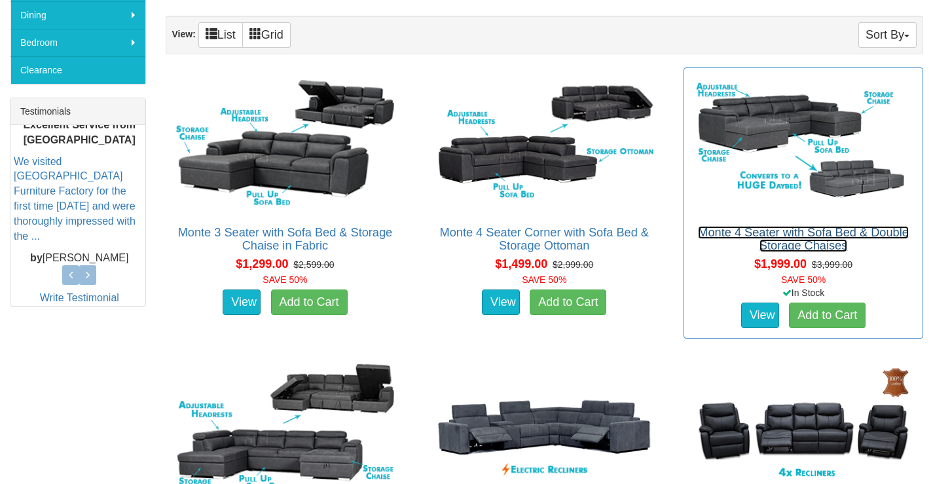
click at [794, 233] on link "Monte 4 Seater with Sofa Bed & Double Storage Chaises" at bounding box center [803, 239] width 211 height 26
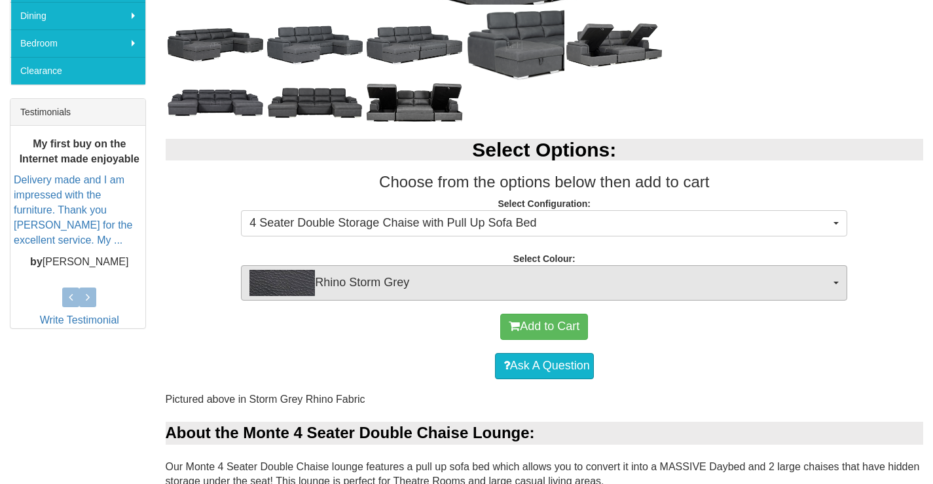
scroll to position [458, 0]
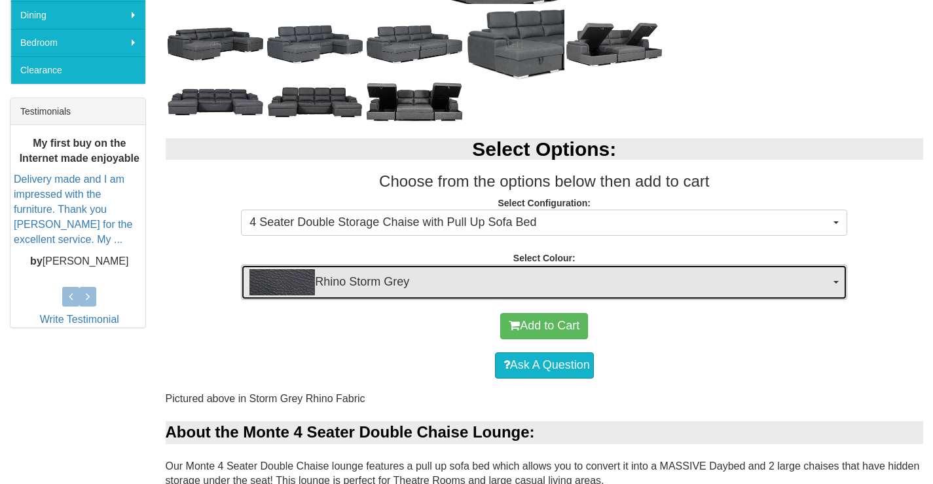
click at [693, 282] on span "Rhino Storm Grey" at bounding box center [539, 282] width 580 height 26
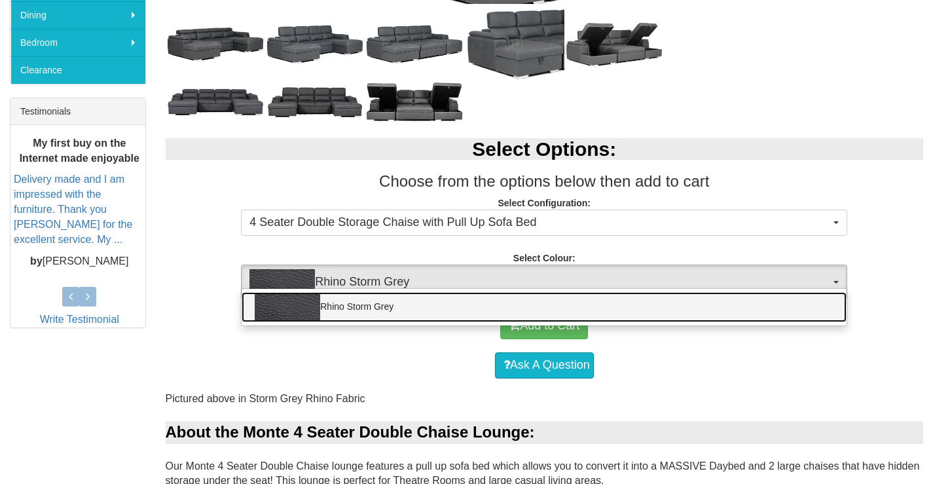
click at [625, 312] on link "Rhino Storm Grey" at bounding box center [543, 307] width 605 height 30
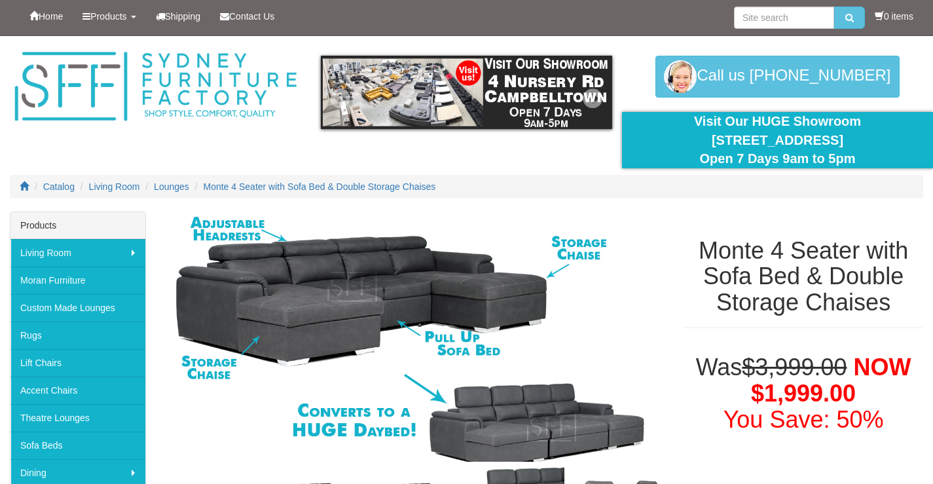
scroll to position [0, 0]
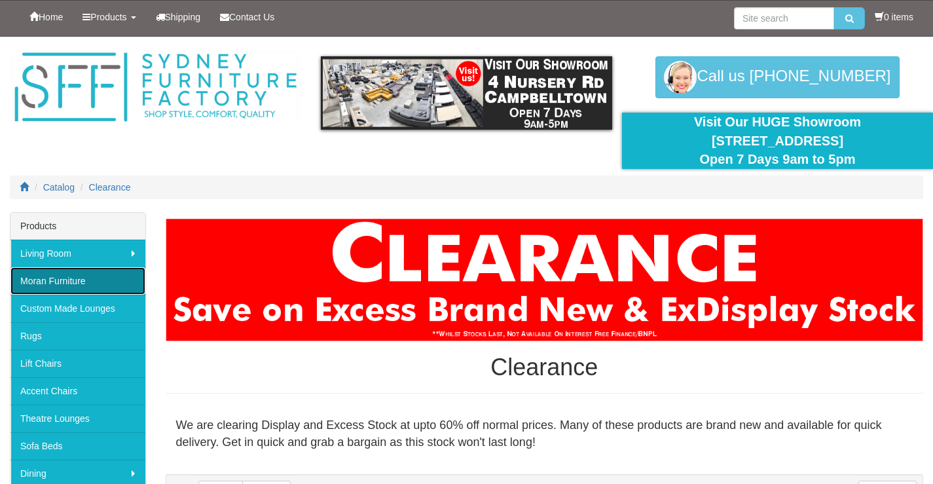
click at [64, 278] on link "Moran Furniture" at bounding box center [77, 280] width 135 height 27
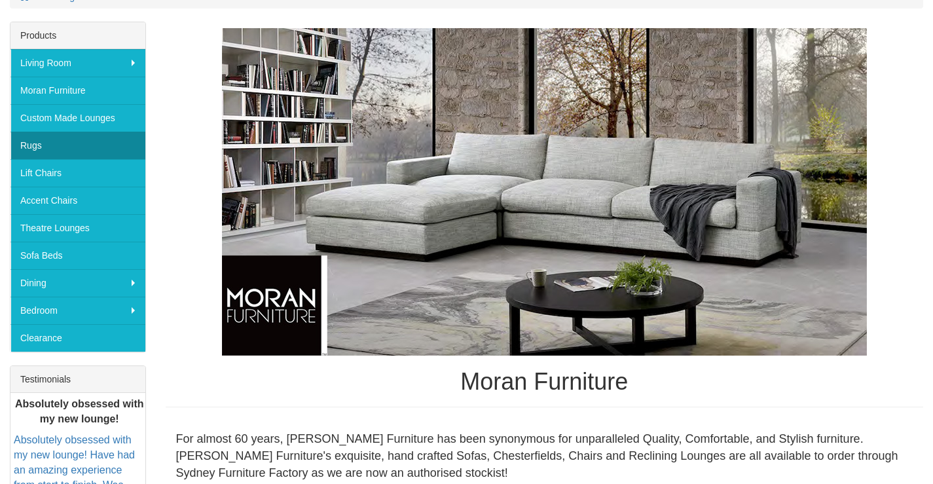
scroll to position [187, 0]
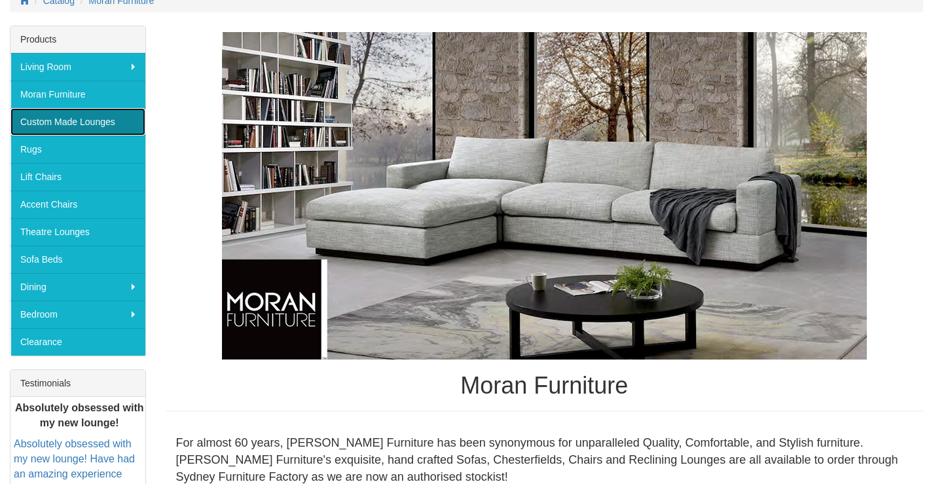
click at [57, 118] on link "Custom Made Lounges" at bounding box center [77, 121] width 135 height 27
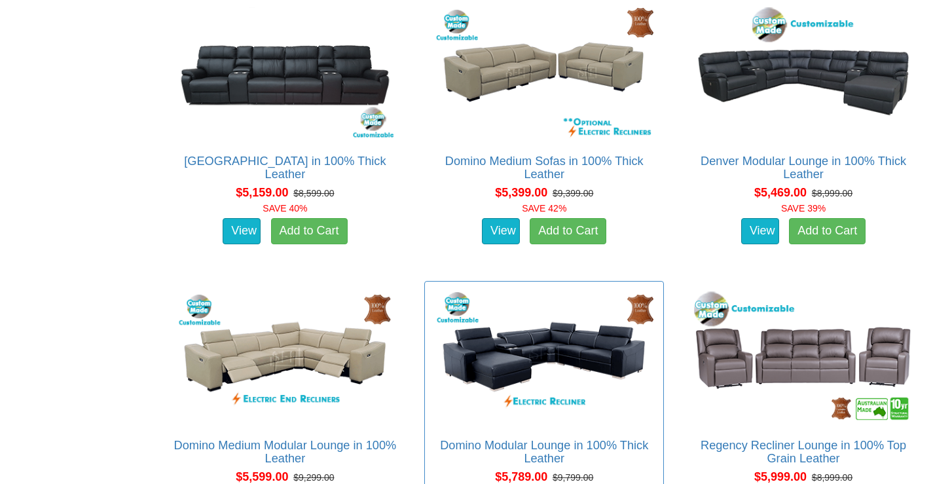
scroll to position [5401, 0]
